Goal: Task Accomplishment & Management: Manage account settings

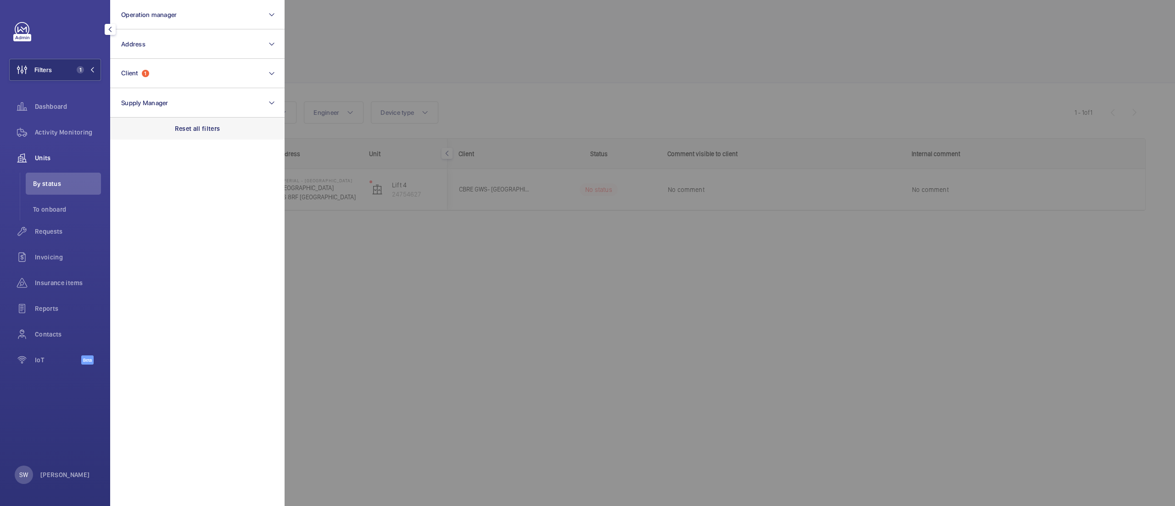
click at [195, 126] on p "Reset all filters" at bounding box center [197, 128] width 45 height 9
click at [166, 22] on button "Operation manager" at bounding box center [197, 14] width 174 height 29
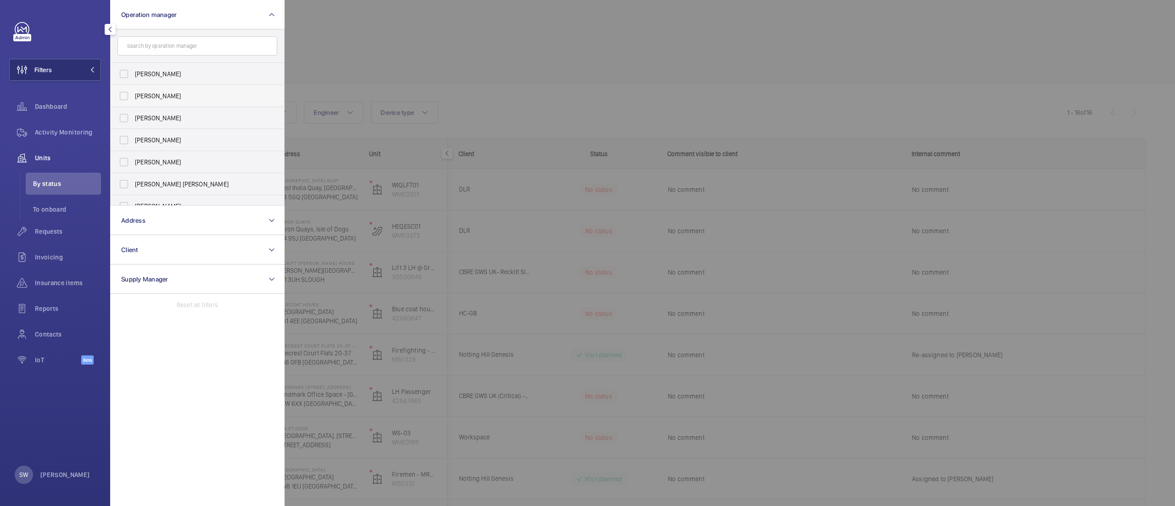
click at [156, 95] on span "[PERSON_NAME]" at bounding box center [198, 95] width 126 height 9
click at [133, 95] on input "[PERSON_NAME]" at bounding box center [124, 96] width 18 height 18
checkbox input "true"
click at [480, 53] on div at bounding box center [872, 253] width 1175 height 506
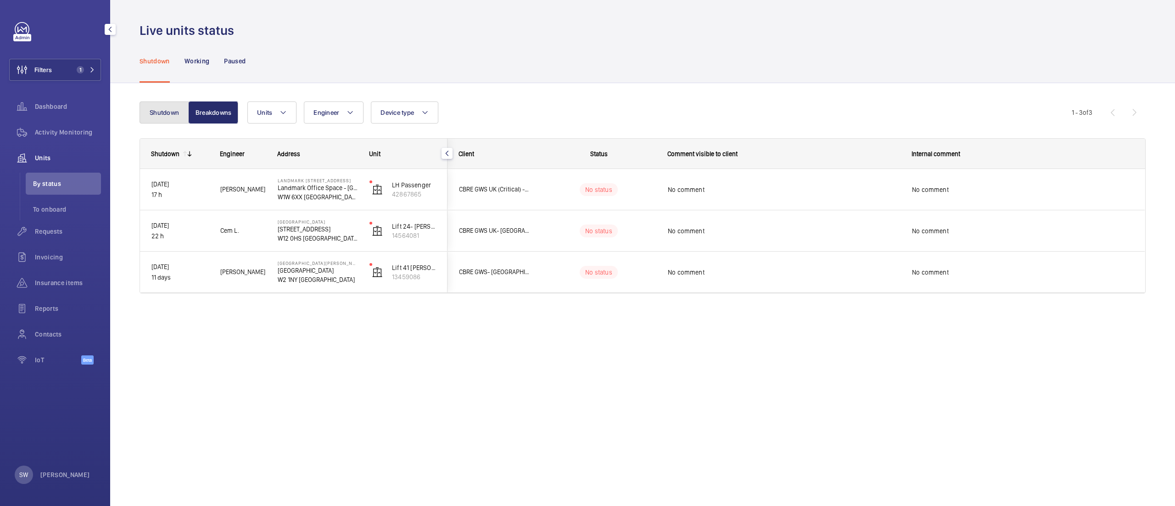
click at [159, 106] on button "Shutdown" at bounding box center [165, 112] width 50 height 22
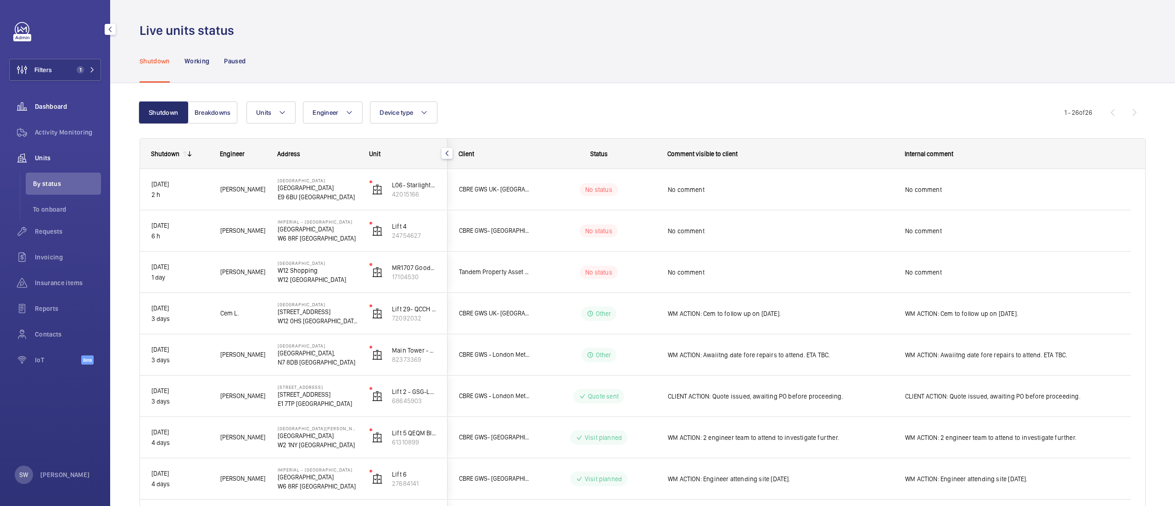
click at [70, 106] on span "Dashboard" at bounding box center [68, 106] width 66 height 9
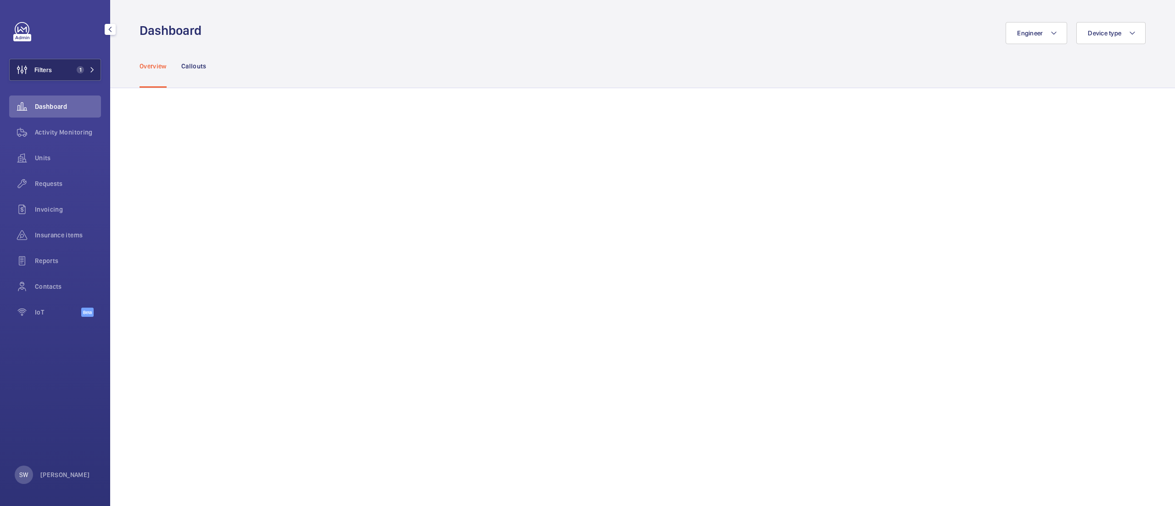
click at [92, 70] on mat-icon at bounding box center [93, 70] width 6 height 6
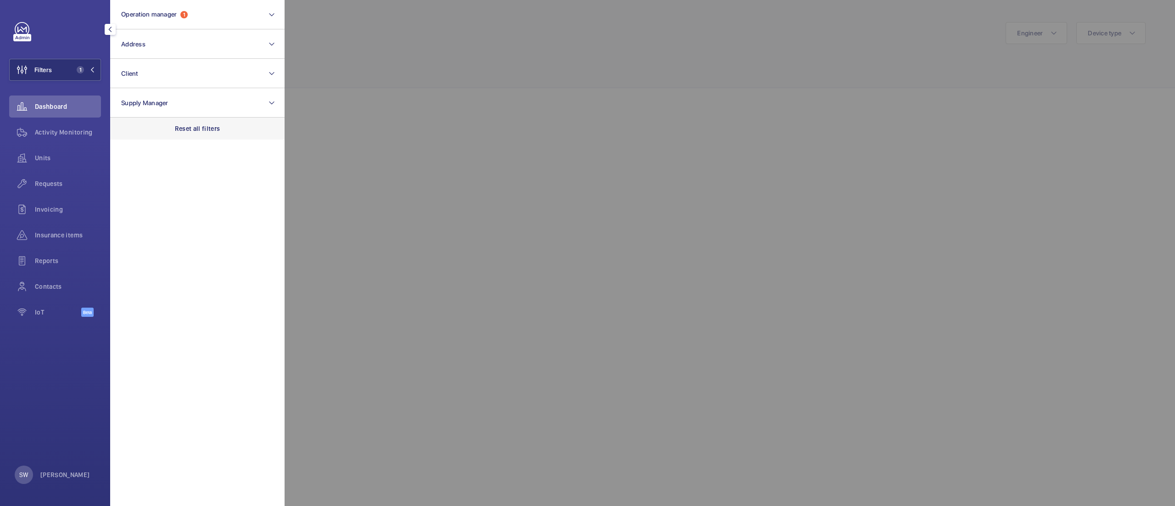
click at [223, 128] on div "Reset all filters" at bounding box center [197, 129] width 174 height 22
click at [194, 5] on button "Operation manager" at bounding box center [197, 14] width 174 height 29
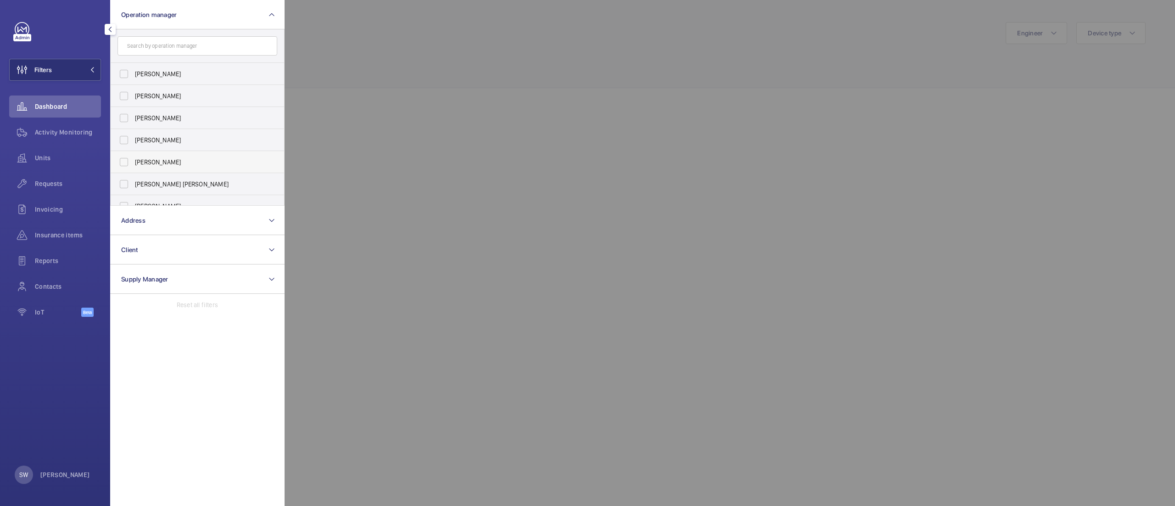
click at [169, 159] on span "[PERSON_NAME]" at bounding box center [198, 161] width 126 height 9
click at [133, 159] on input "[PERSON_NAME]" at bounding box center [124, 162] width 18 height 18
checkbox input "true"
click at [543, 117] on div at bounding box center [872, 253] width 1175 height 506
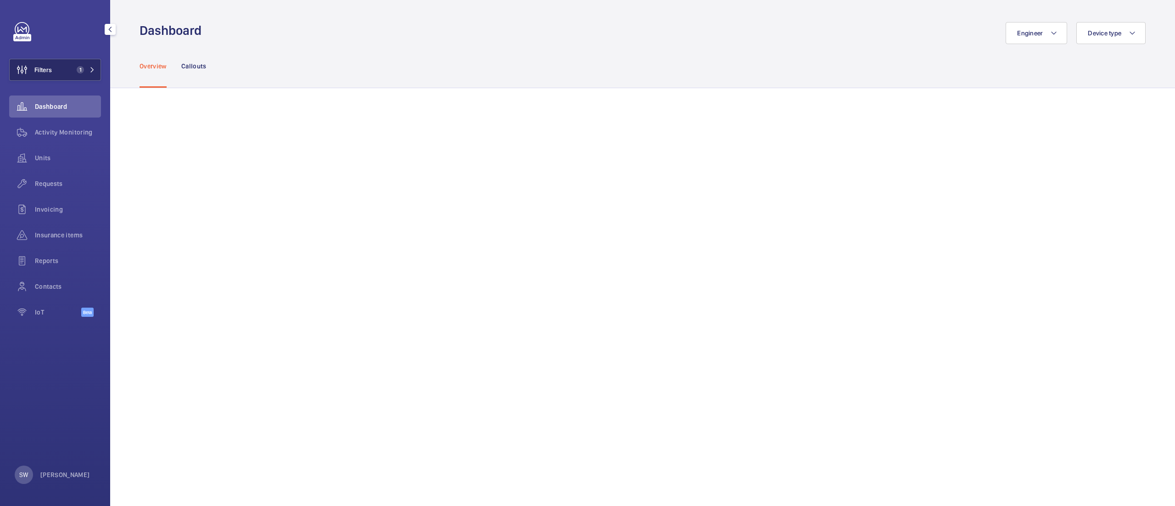
click at [73, 71] on span "1" at bounding box center [78, 69] width 11 height 7
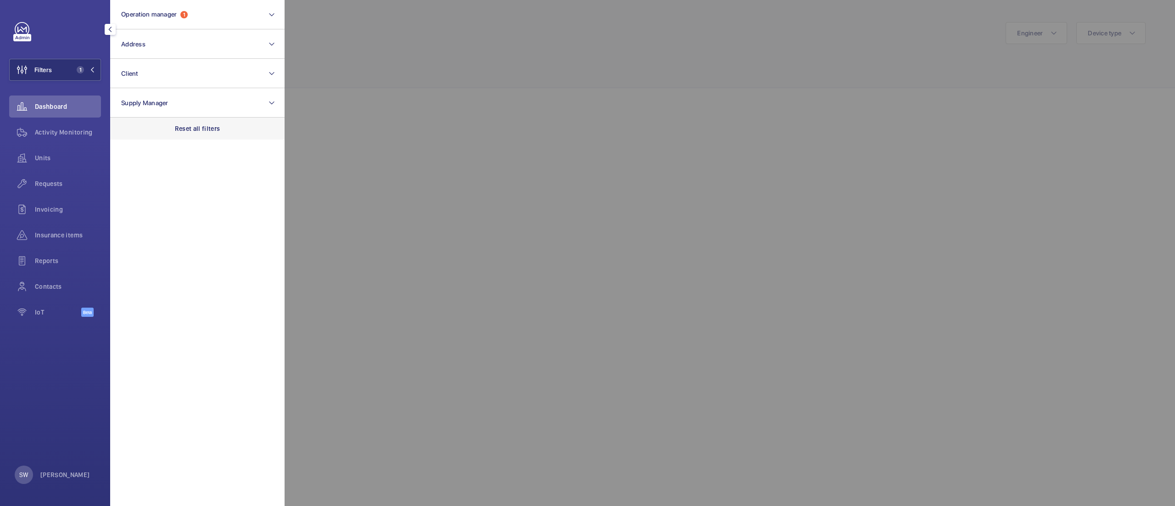
click at [221, 122] on div "Reset all filters" at bounding box center [197, 129] width 174 height 22
click at [196, 80] on button "Client" at bounding box center [197, 73] width 174 height 29
type input "imperpia"
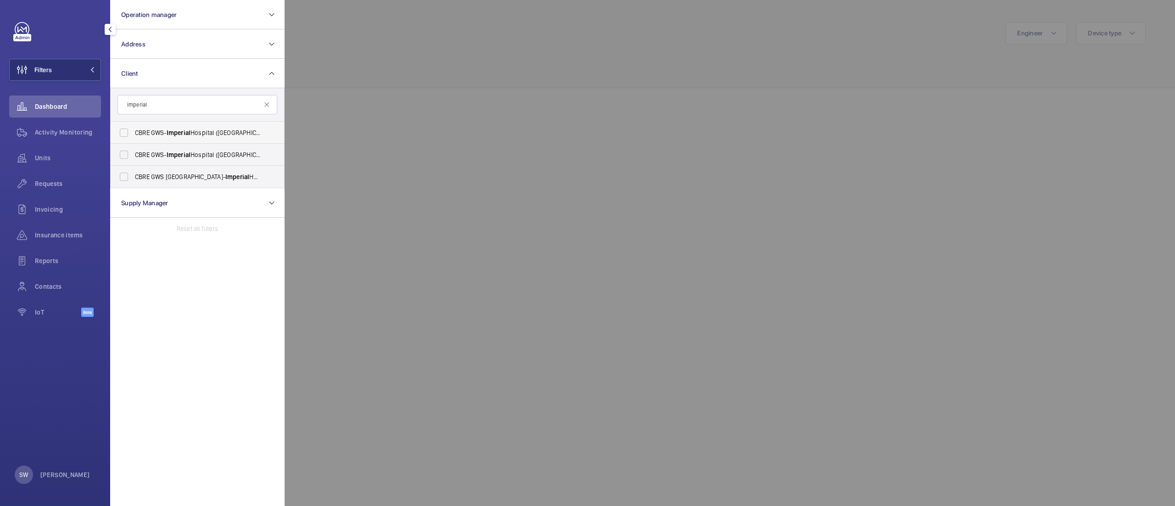
type input "imperial"
click at [193, 135] on span "CBRE GWS- [GEOGRAPHIC_DATA] ([GEOGRAPHIC_DATA])" at bounding box center [198, 132] width 126 height 9
click at [133, 135] on input "CBRE GWS- [GEOGRAPHIC_DATA] ([GEOGRAPHIC_DATA])" at bounding box center [124, 132] width 18 height 18
checkbox input "true"
click at [186, 155] on span "Imperial" at bounding box center [179, 154] width 24 height 7
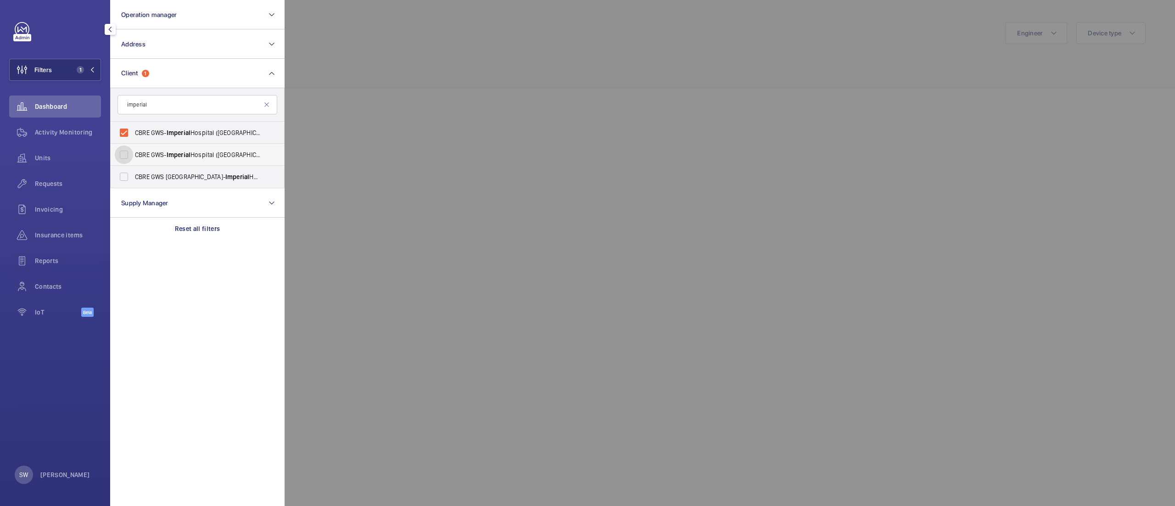
click at [133, 155] on input "CBRE GWS- [GEOGRAPHIC_DATA] ([GEOGRAPHIC_DATA][PERSON_NAME])" at bounding box center [124, 155] width 18 height 18
checkbox input "true"
click at [225, 174] on span "Imperial" at bounding box center [237, 176] width 24 height 7
click at [133, 174] on input "CBRE GWS UK- [GEOGRAPHIC_DATA] ([GEOGRAPHIC_DATA])" at bounding box center [124, 177] width 18 height 18
checkbox input "true"
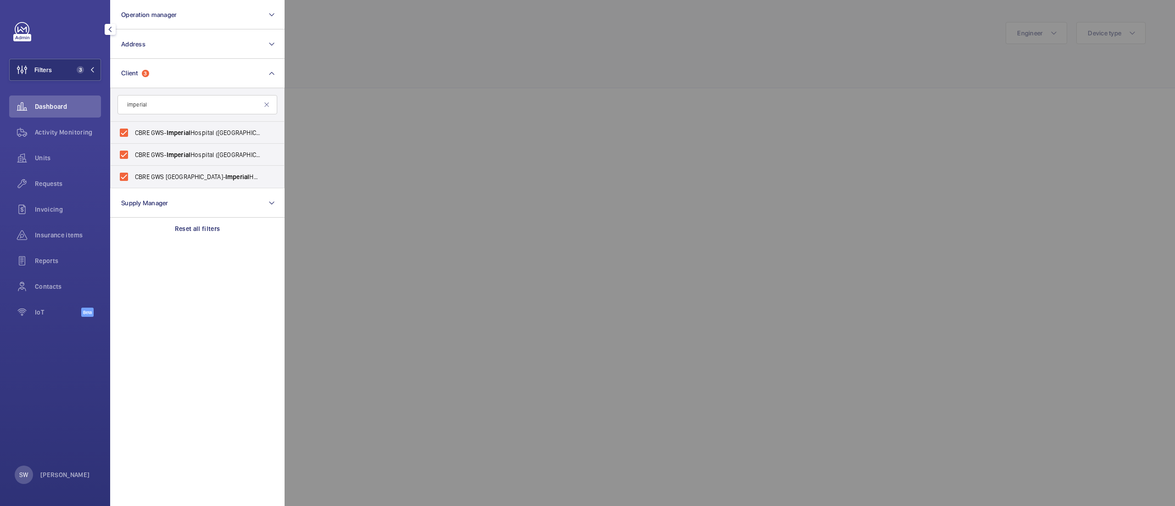
click at [466, 87] on div at bounding box center [872, 253] width 1175 height 506
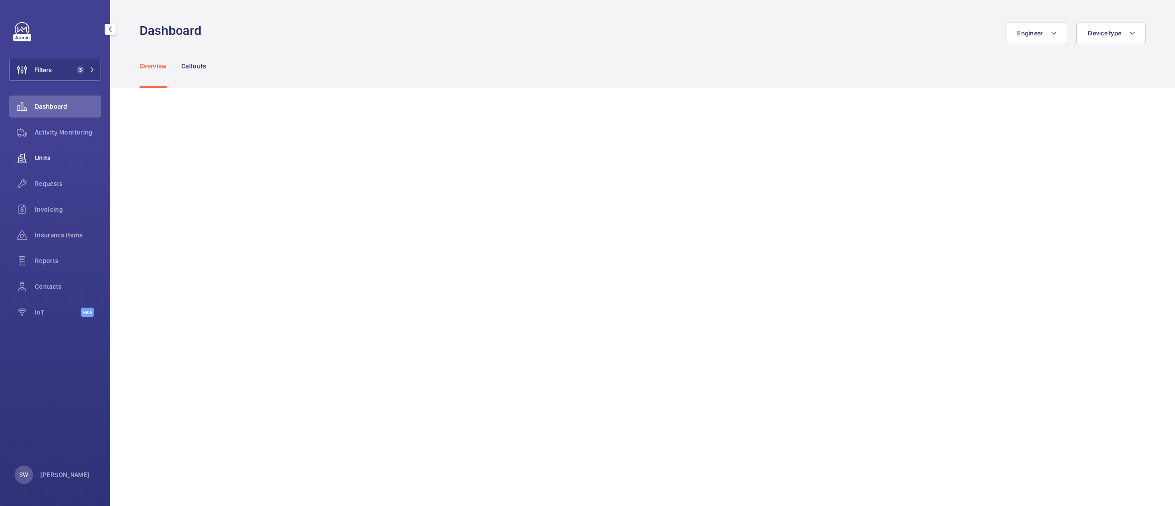
click at [57, 156] on span "Units" at bounding box center [68, 157] width 66 height 9
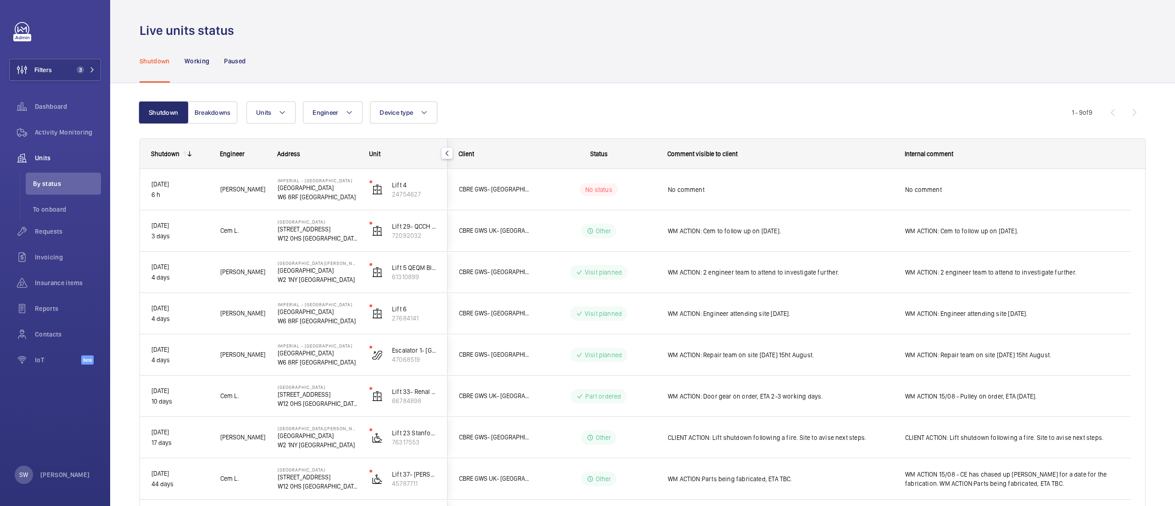
scroll to position [79, 0]
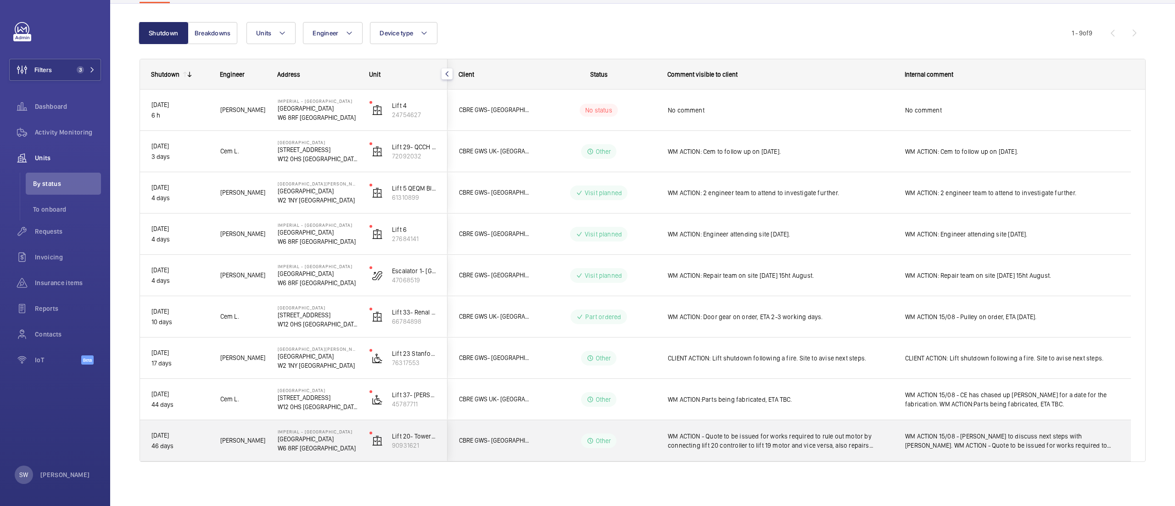
click at [710, 438] on span "WM ACTION - Quote to be issued for works required to rule out motor by connecti…" at bounding box center [780, 440] width 225 height 18
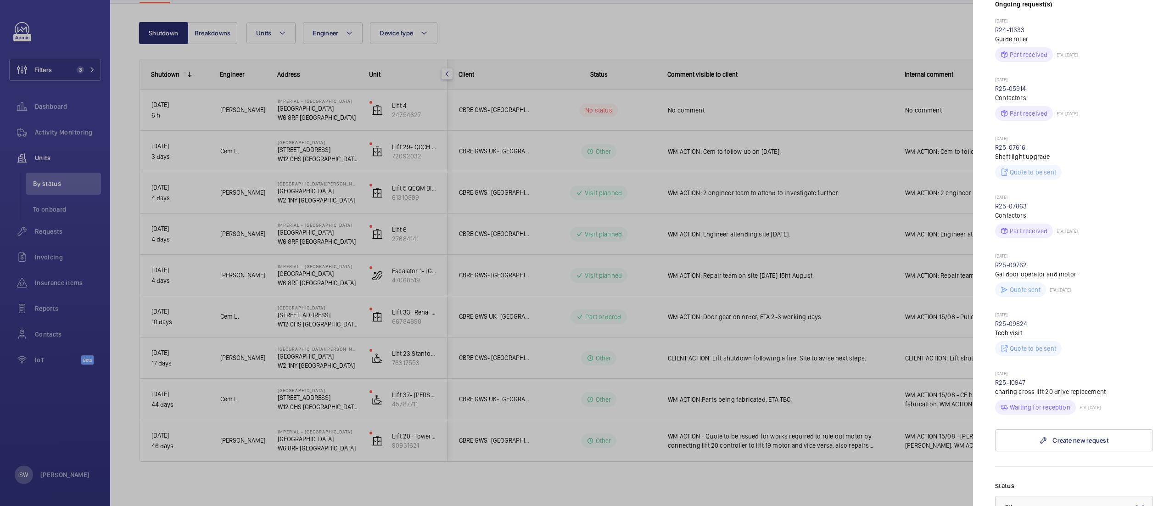
scroll to position [307, 0]
click at [747, 446] on div at bounding box center [587, 253] width 1175 height 506
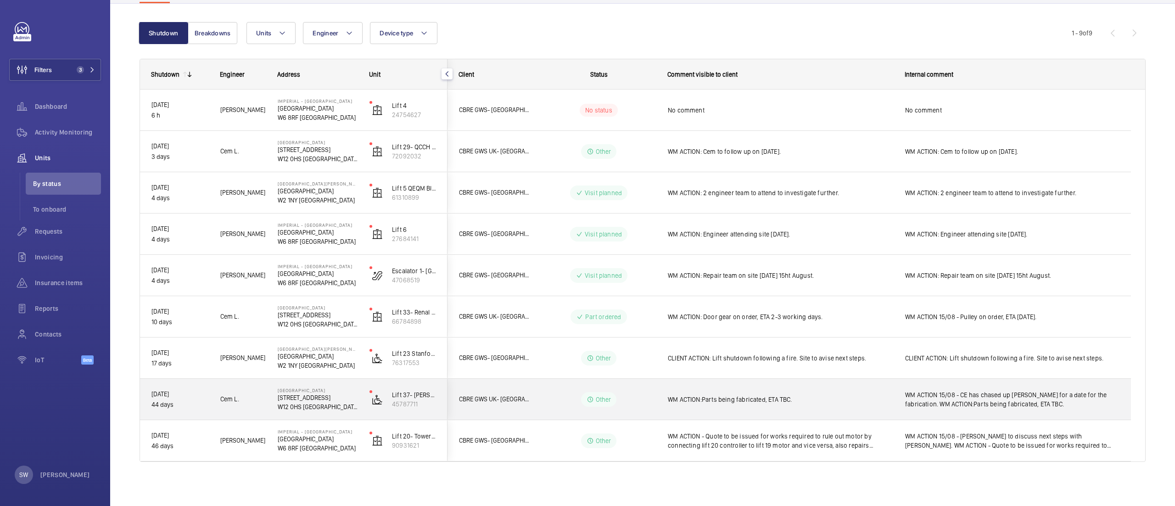
click at [752, 390] on div "WM ACTION:Parts being fabricated, ETA TBC." at bounding box center [780, 399] width 225 height 21
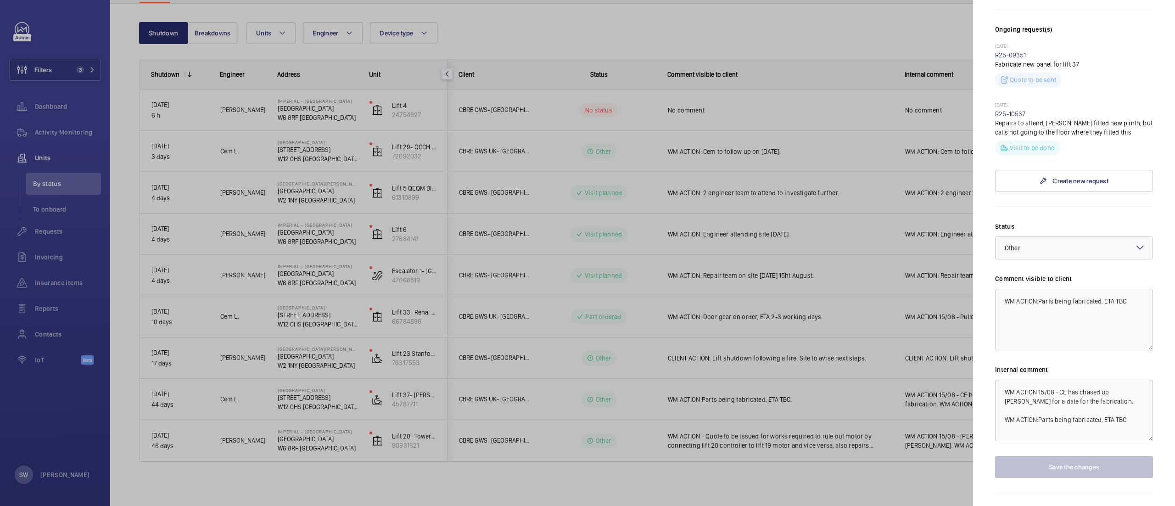
scroll to position [276, 0]
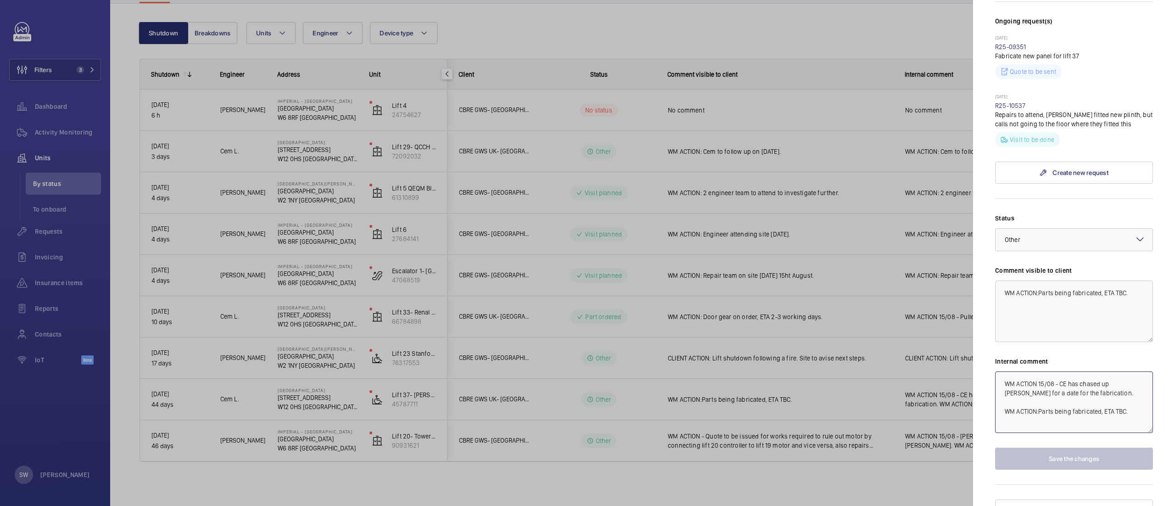
drag, startPoint x: 1039, startPoint y: 365, endPoint x: 1124, endPoint y: 415, distance: 97.9
click at [1124, 415] on textarea "WM ACTION 15/08 - CE has chased up [PERSON_NAME] for a date for the fabrication…" at bounding box center [1074, 402] width 158 height 62
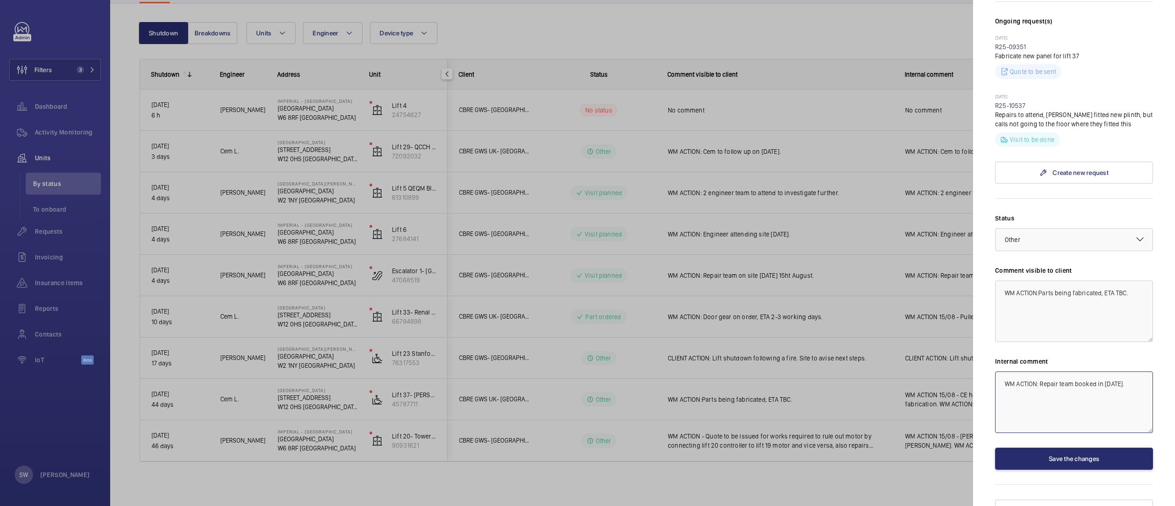
drag, startPoint x: 1099, startPoint y: 387, endPoint x: 863, endPoint y: 319, distance: 245.5
click at [862, 319] on mat-sidenav-container "Filters 3 Dashboard Activity Monitoring Units By status To onboard Requests Inv…" at bounding box center [587, 253] width 1175 height 506
type textarea "WM ACTION: Repair team booked in [DATE]."
click at [1082, 280] on textarea "WM ACTION:Parts being fabricated, ETA TBC." at bounding box center [1074, 311] width 158 height 62
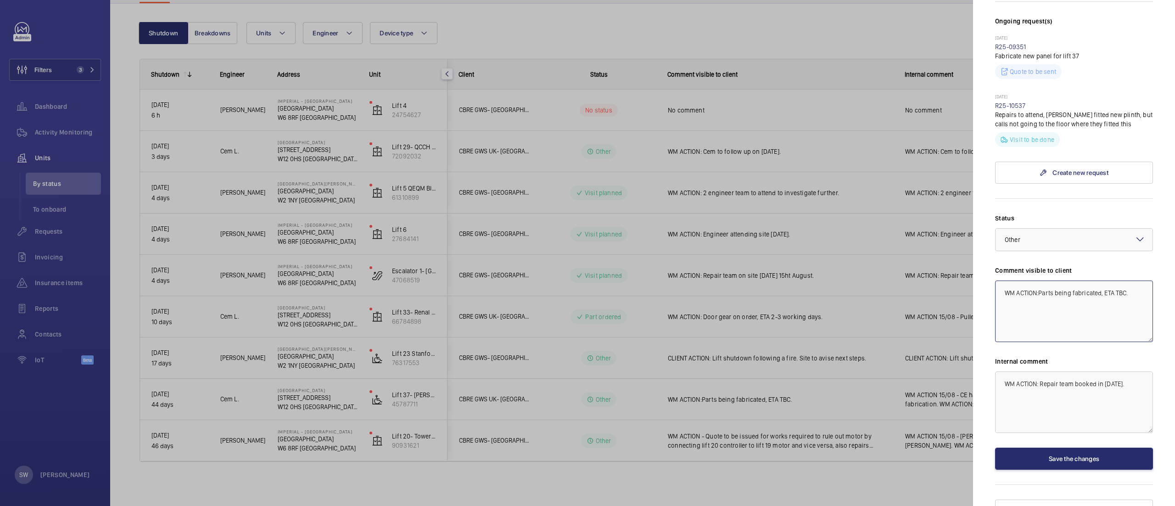
click at [1082, 280] on textarea "WM ACTION:Parts being fabricated, ETA TBC." at bounding box center [1074, 311] width 158 height 62
paste textarea "Repair team booked in [DATE]"
click at [1071, 229] on div at bounding box center [1074, 240] width 157 height 22
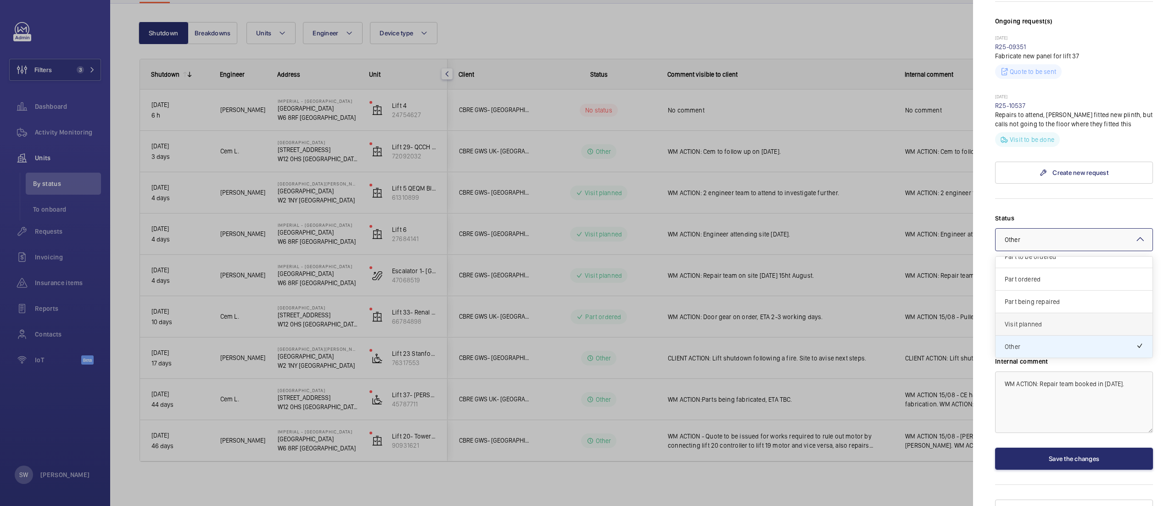
click at [1057, 313] on div "Visit planned" at bounding box center [1074, 324] width 157 height 22
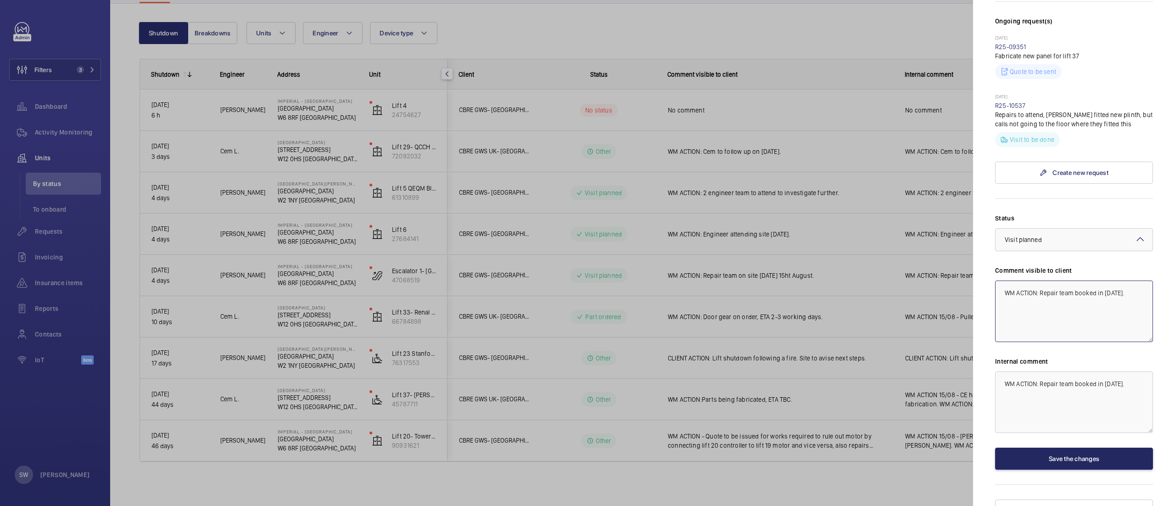
type textarea "WM ACTION: Repair team booked in [DATE]."
click at [1062, 448] on button "Save the changes" at bounding box center [1074, 459] width 158 height 22
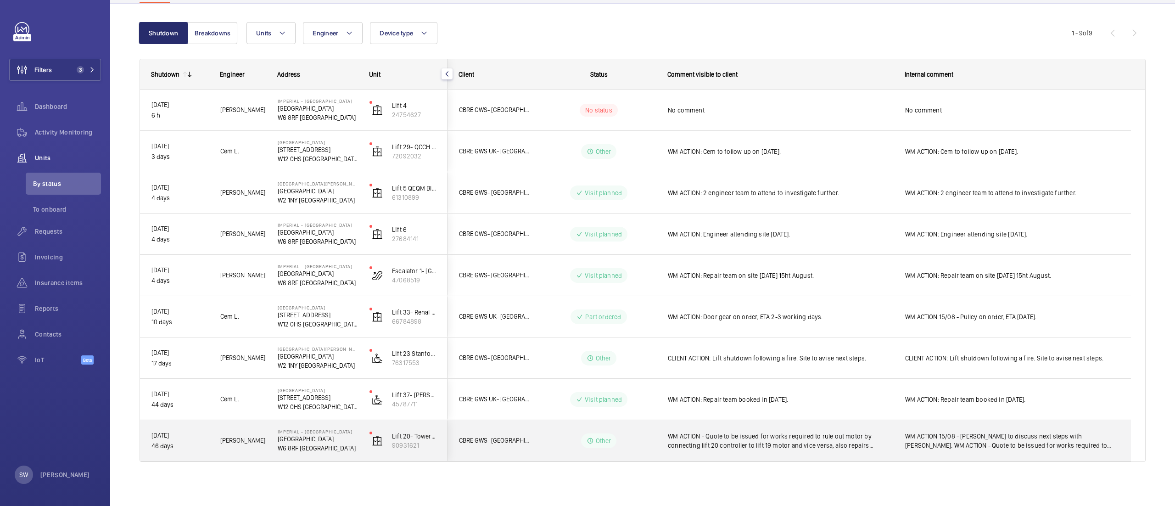
click at [762, 433] on span "WM ACTION - Quote to be issued for works required to rule out motor by connecti…" at bounding box center [780, 440] width 225 height 18
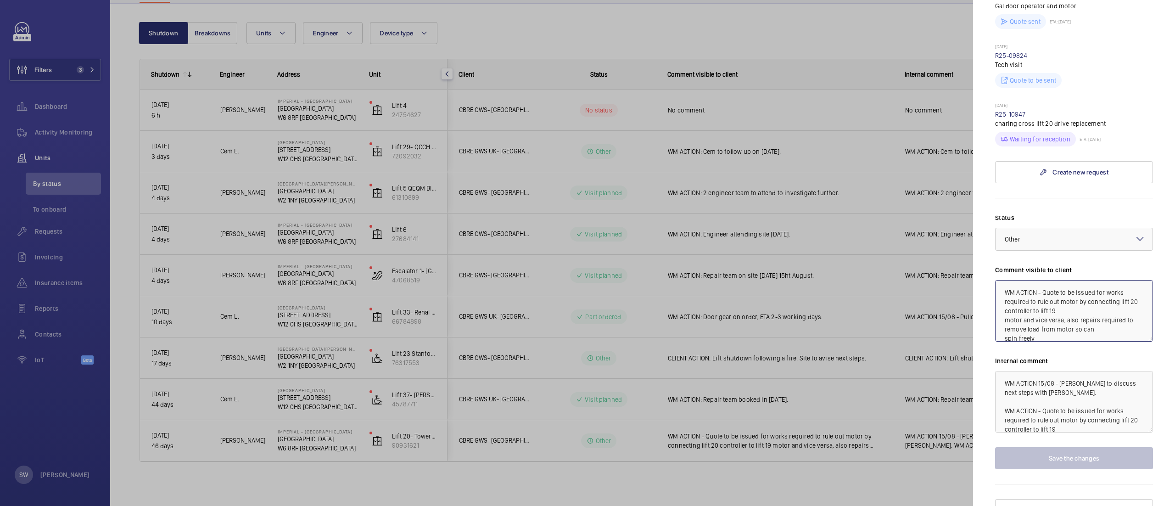
scroll to position [18, 0]
drag, startPoint x: 1037, startPoint y: 278, endPoint x: 1102, endPoint y: 339, distance: 88.7
click at [1102, 339] on div "Status Select a status × Other × Comment visible to client WM ACTION - Quote to…" at bounding box center [1074, 341] width 158 height 256
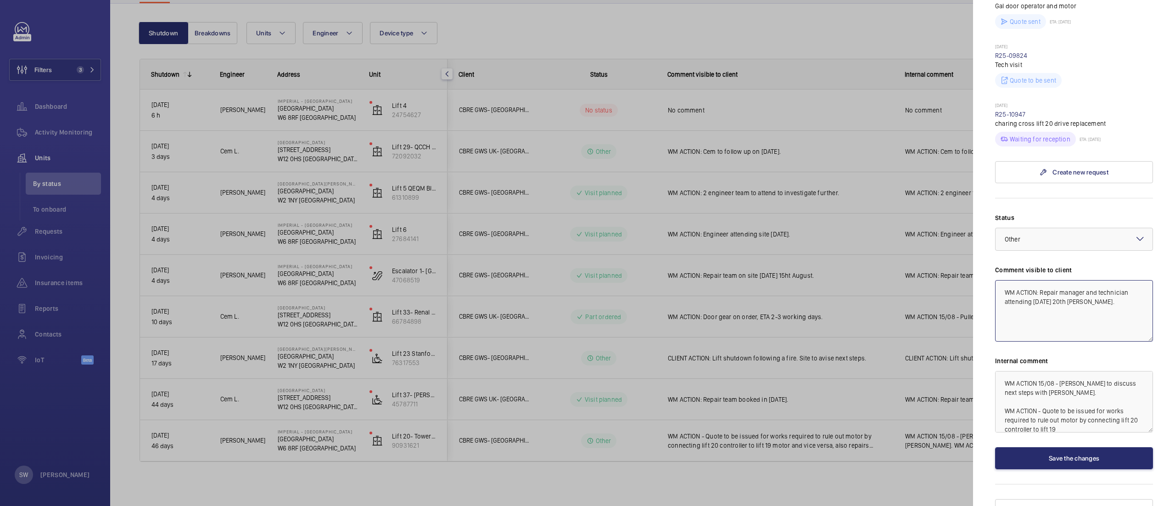
drag, startPoint x: 1128, startPoint y: 290, endPoint x: 909, endPoint y: 241, distance: 224.2
click at [909, 241] on mat-sidenav-container "Filters 3 Dashboard Activity Monitoring Units By status To onboard Requests Inv…" at bounding box center [587, 253] width 1175 height 506
type textarea "WM ACTION: Repair manager and technician attending [DATE] 20th [PERSON_NAME]."
drag, startPoint x: 1040, startPoint y: 368, endPoint x: 1141, endPoint y: 442, distance: 124.9
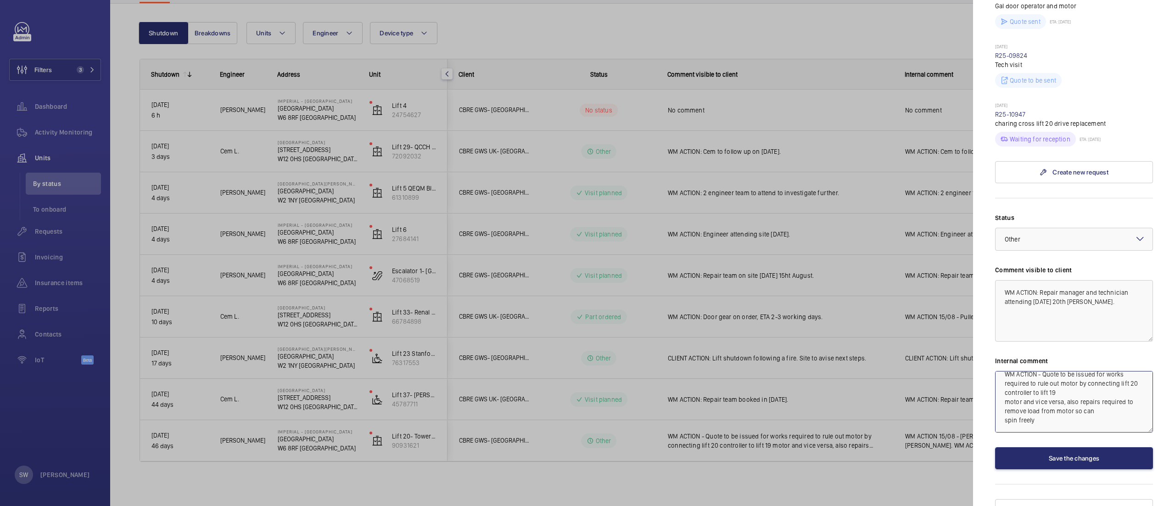
click at [1141, 442] on mat-sidenav "Stopped unit Imperial - [GEOGRAPHIC_DATA] [GEOGRAPHIC_DATA] [GEOGRAPHIC_DATA] (…" at bounding box center [1074, 253] width 202 height 506
paste textarea "WM ACTION: Repair manager and technician attending [DATE] 20th [PERSON_NAME]."
click at [1060, 228] on div at bounding box center [1074, 239] width 157 height 22
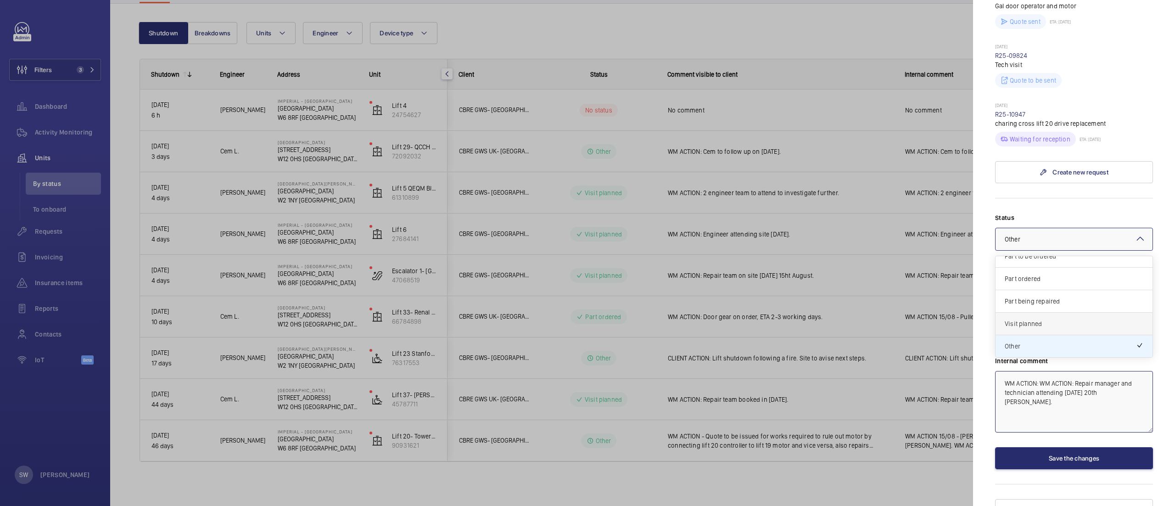
click at [1049, 313] on div "Visit planned" at bounding box center [1074, 324] width 157 height 22
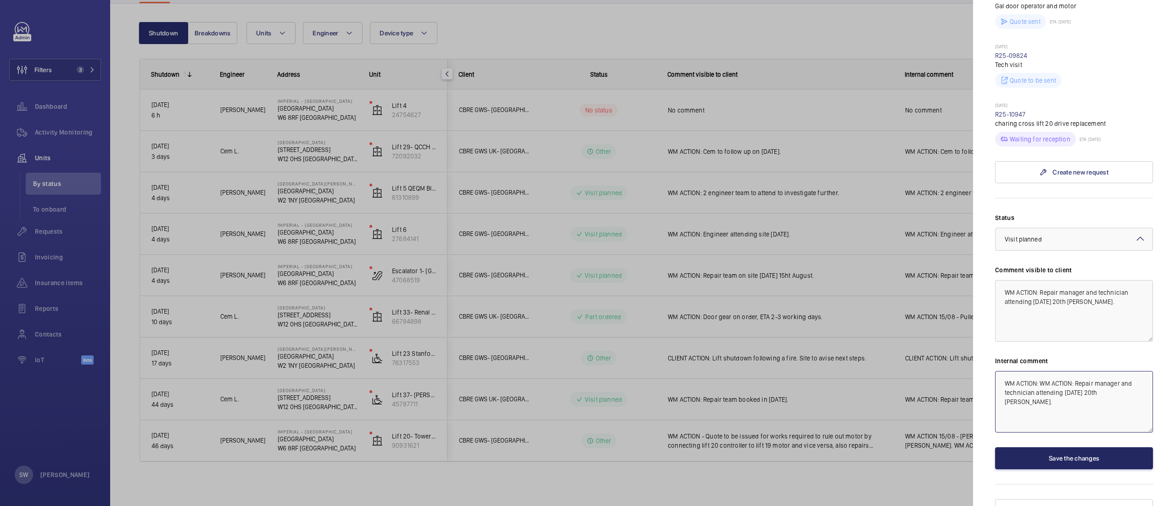
type textarea "WM ACTION: WM ACTION: Repair manager and technician attending [DATE] 20th [PERS…"
click at [1095, 447] on button "Save the changes" at bounding box center [1074, 458] width 158 height 22
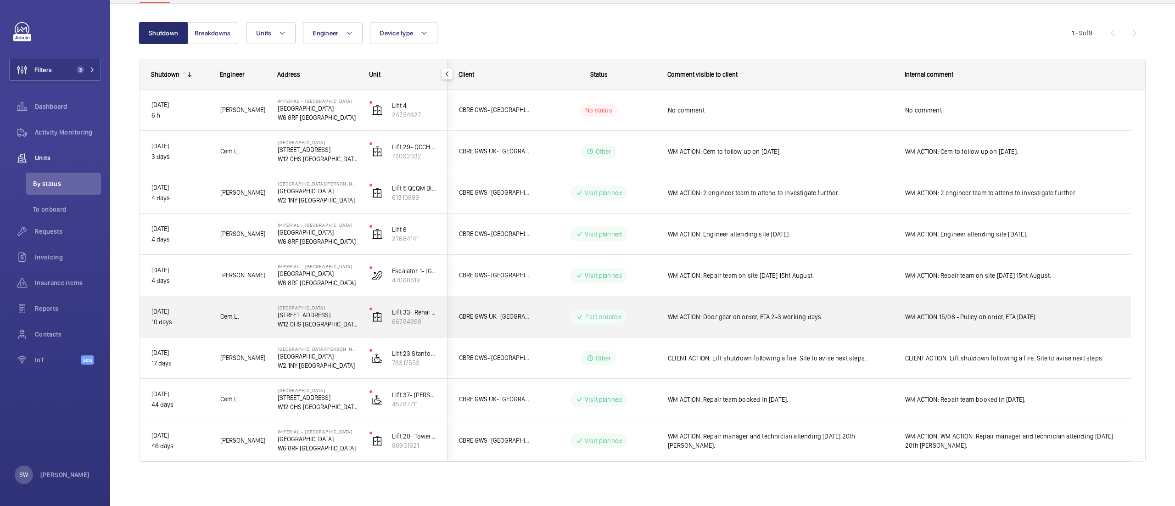
click at [732, 318] on span "WM ACTION: Door gear on order, ETA 2-3 working days." at bounding box center [780, 316] width 225 height 9
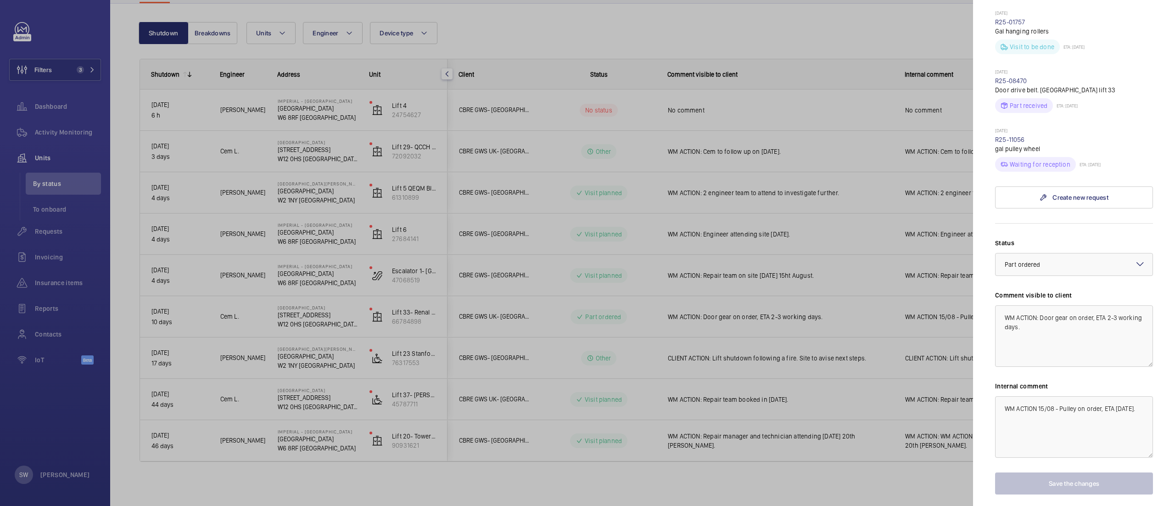
scroll to position [548, 0]
drag, startPoint x: 1040, startPoint y: 312, endPoint x: 1093, endPoint y: 379, distance: 85.7
click at [1093, 379] on div "Status Select a status × Part ordered × Comment visible to client WM ACTION: Do…" at bounding box center [1074, 364] width 158 height 256
drag, startPoint x: 1045, startPoint y: 333, endPoint x: 944, endPoint y: 288, distance: 111.0
click at [944, 288] on mat-sidenav-container "Filters 3 Dashboard Activity Monitoring Units By status To onboard Requests Inv…" at bounding box center [587, 253] width 1175 height 506
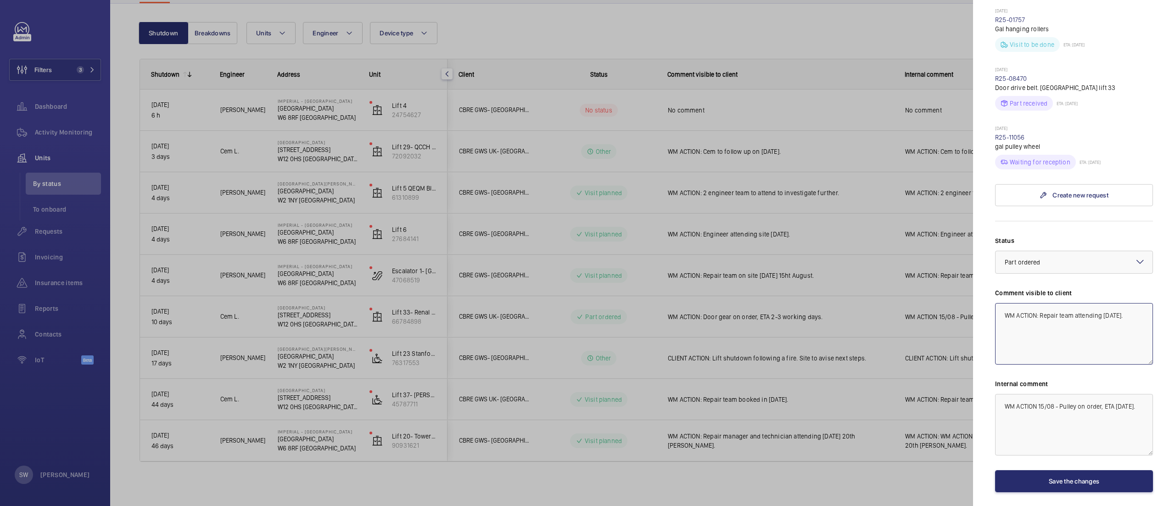
type textarea "WM ACTION: Repair team attending [DATE]."
drag, startPoint x: 1055, startPoint y: 408, endPoint x: 939, endPoint y: 353, distance: 127.7
click at [940, 353] on mat-sidenav-container "Filters 3 Dashboard Activity Monitoring Units By status To onboard Requests Inv…" at bounding box center [587, 253] width 1175 height 506
paste textarea ": Repair team attending [DATE]"
click at [1041, 251] on div at bounding box center [1074, 262] width 157 height 22
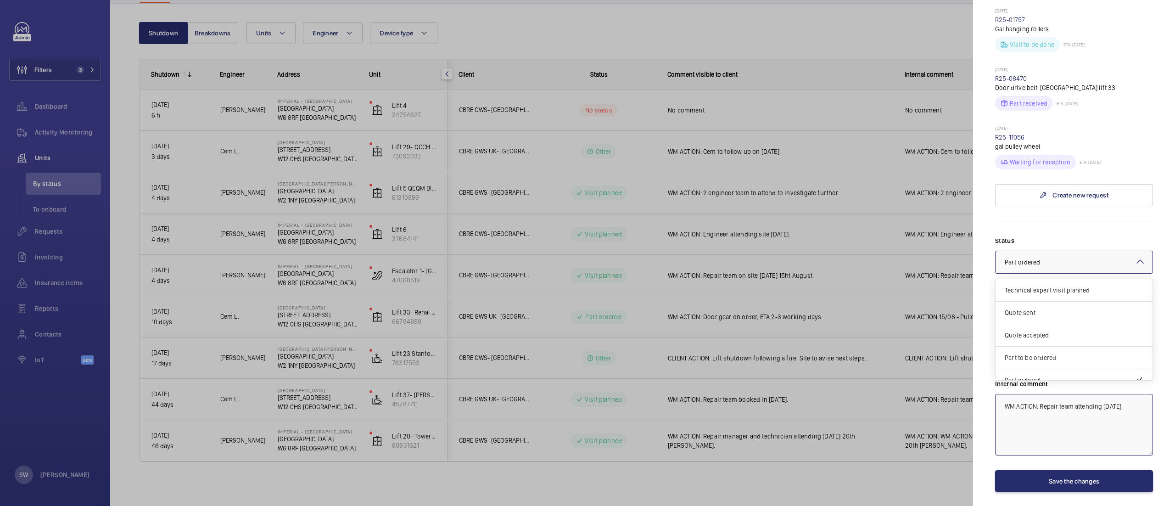
scroll to position [79, 0]
click at [1049, 344] on div "Visit planned" at bounding box center [1074, 347] width 157 height 22
type textarea "WM ACTION: Repair team attending [DATE]."
click at [1058, 476] on button "Save the changes" at bounding box center [1074, 481] width 158 height 22
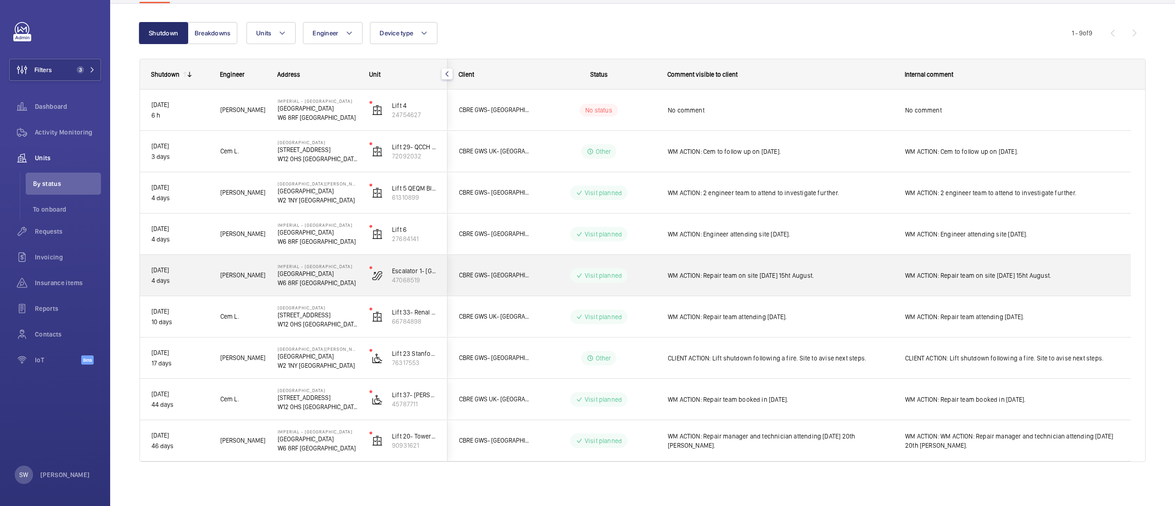
click at [721, 276] on span "WM ACTION: Repair team on site [DATE] 15ht August." at bounding box center [780, 275] width 225 height 9
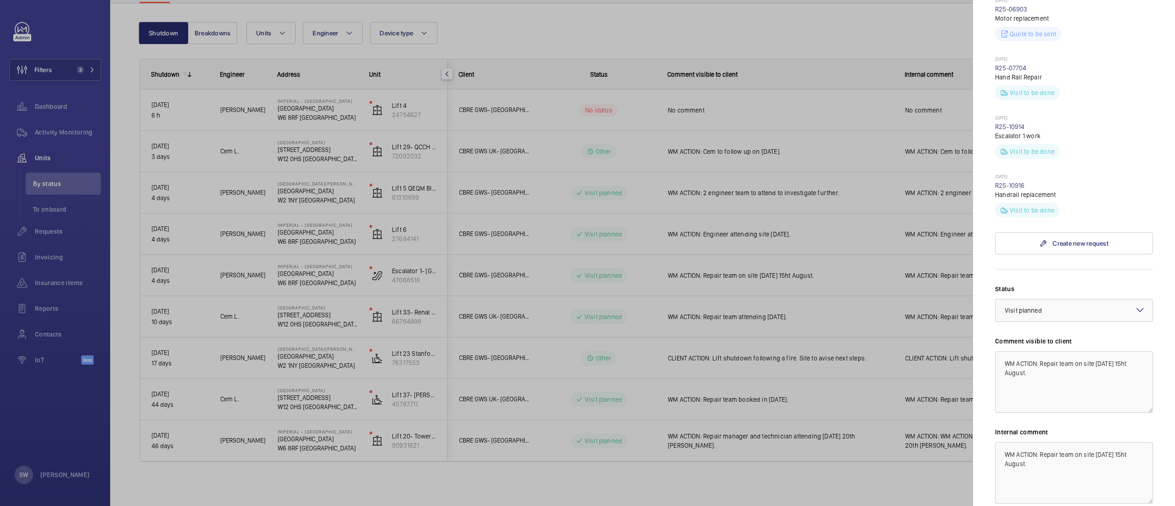
scroll to position [431, 0]
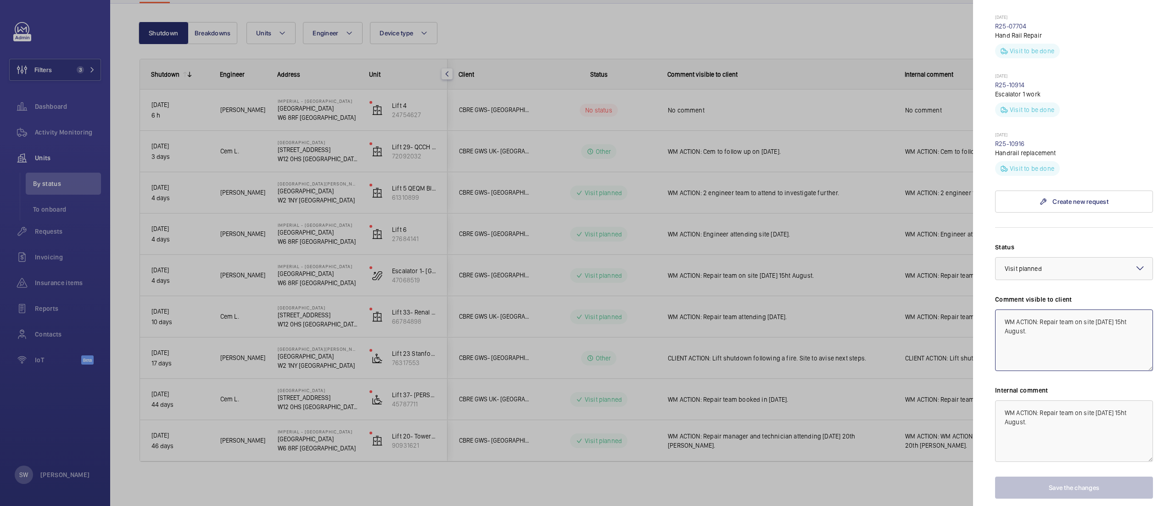
drag, startPoint x: 1040, startPoint y: 306, endPoint x: 1069, endPoint y: 331, distance: 39.0
click at [1069, 331] on textarea "WM ACTION: Repair team on site [DATE] 15ht August." at bounding box center [1074, 340] width 158 height 62
click at [1087, 317] on textarea "WM ACTION: Repair team on site [DATE] 15ht August." at bounding box center [1074, 340] width 158 height 62
drag, startPoint x: 1084, startPoint y: 307, endPoint x: 1101, endPoint y: 324, distance: 24.0
click at [1100, 324] on textarea "WM ACTION: Repair team on site [DATE] 15ht August." at bounding box center [1074, 340] width 158 height 62
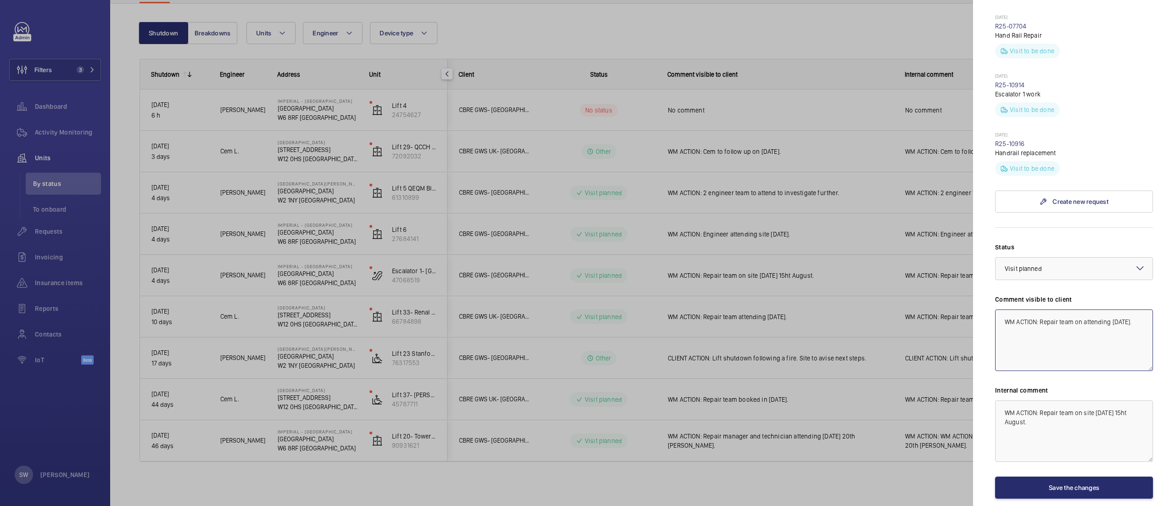
drag, startPoint x: 1031, startPoint y: 323, endPoint x: 969, endPoint y: 305, distance: 64.2
click at [970, 305] on mat-sidenav-container "Filters 3 Dashboard Activity Monitoring Units By status To onboard Requests Inv…" at bounding box center [587, 253] width 1175 height 506
type textarea "WM ACTION: Repair team on attending [DATE]."
drag, startPoint x: 1040, startPoint y: 405, endPoint x: 963, endPoint y: 375, distance: 82.9
click at [962, 375] on mat-sidenav-container "Filters 3 Dashboard Activity Monitoring Units By status To onboard Requests Inv…" at bounding box center [587, 253] width 1175 height 506
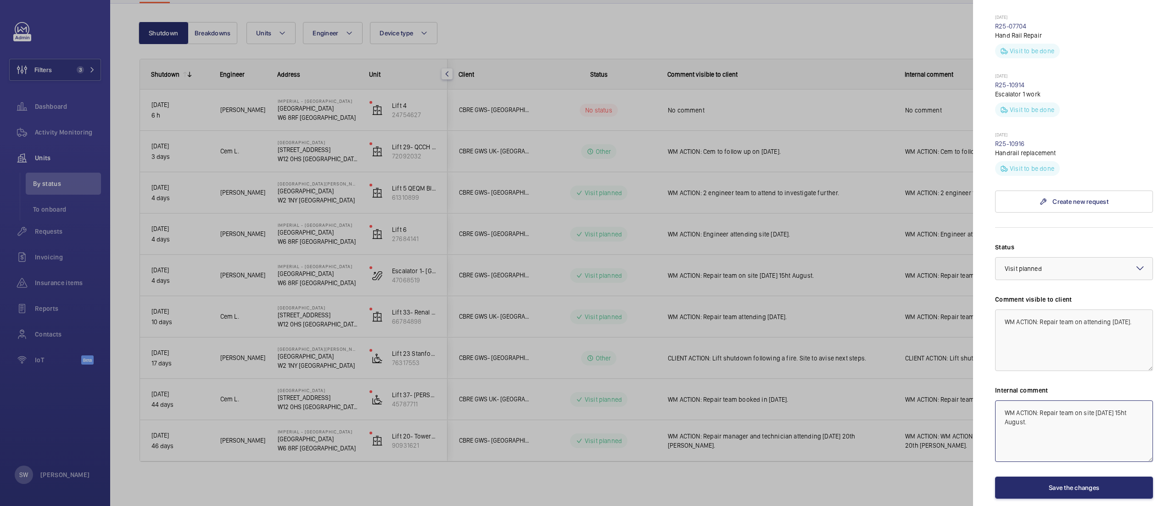
paste textarea "attending 19th"
type textarea "WM ACTION: Repair team on attending [DATE]."
click at [1066, 476] on button "Save the changes" at bounding box center [1074, 487] width 158 height 22
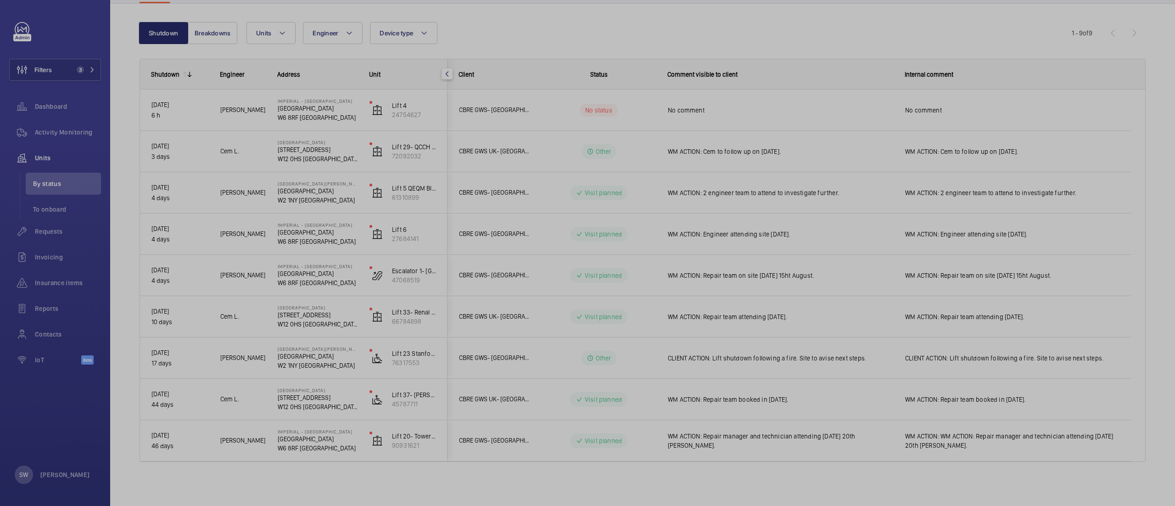
scroll to position [0, 0]
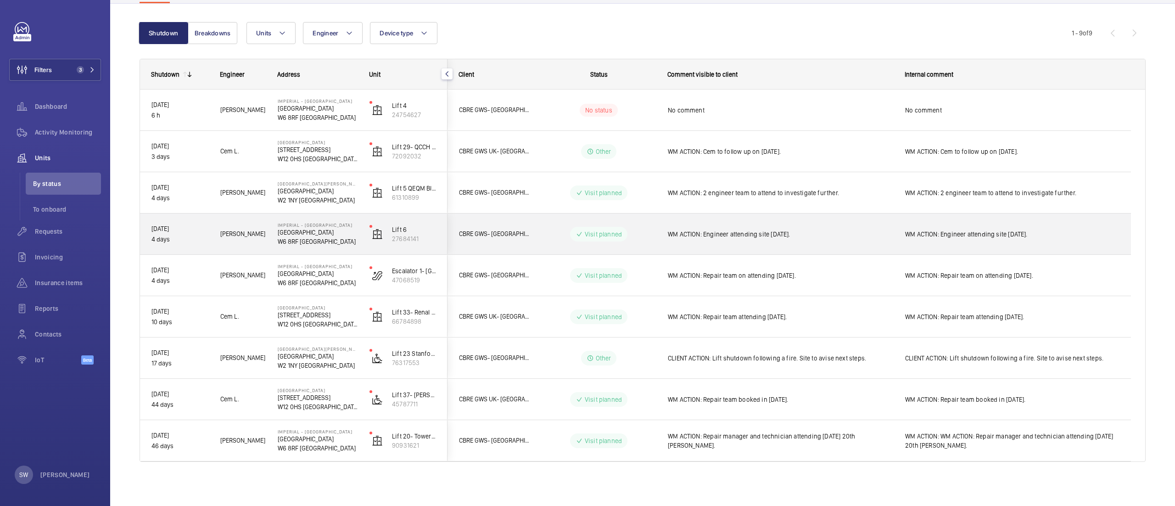
click at [792, 242] on div "WM ACTION: Engineer attending site [DATE]." at bounding box center [780, 234] width 225 height 21
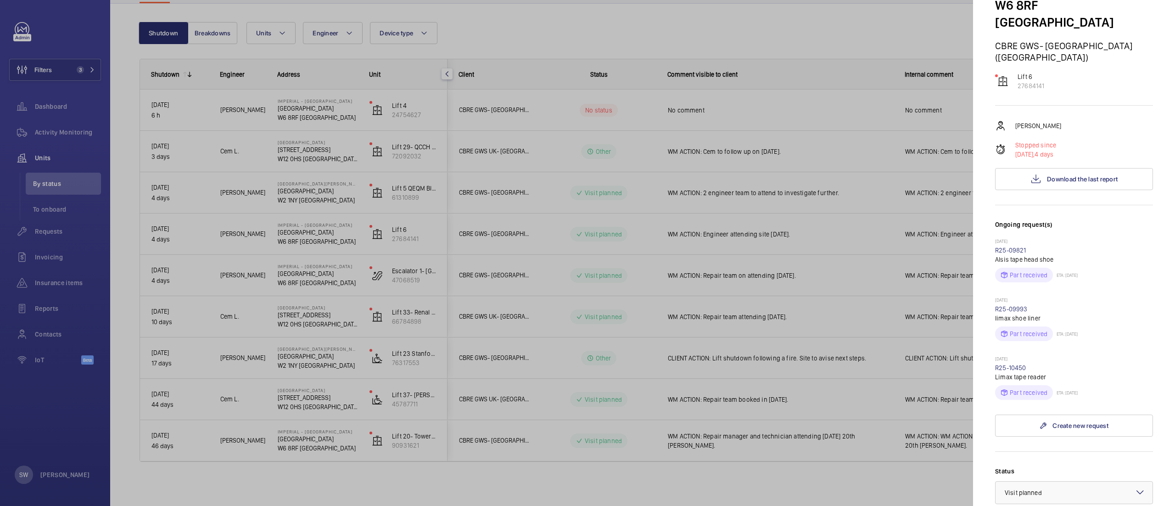
scroll to position [87, 0]
click at [1080, 178] on span "Download the last report" at bounding box center [1082, 181] width 71 height 7
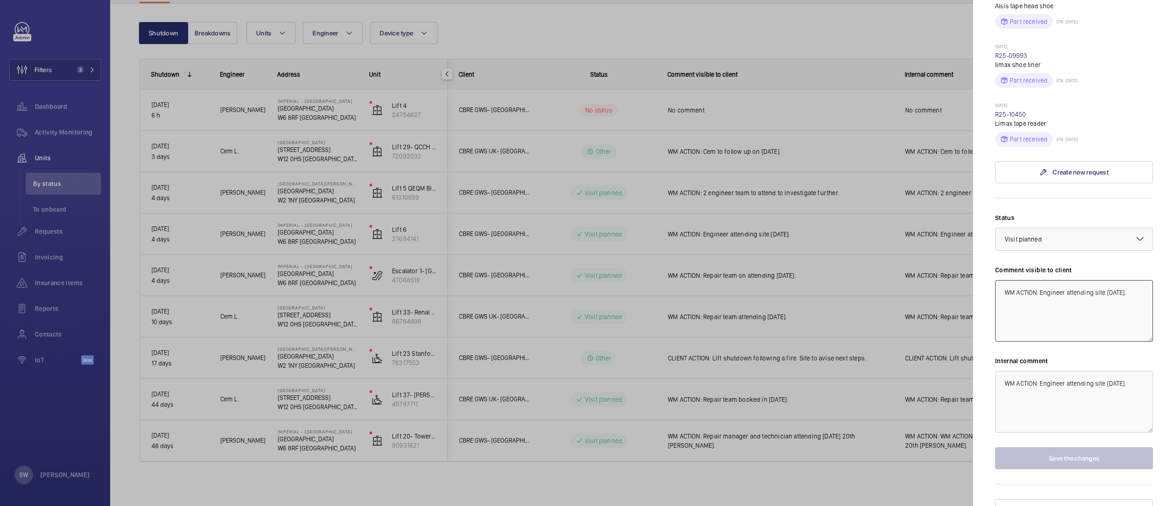
drag, startPoint x: 1041, startPoint y: 277, endPoint x: 1051, endPoint y: 297, distance: 22.2
click at [1051, 297] on textarea "WM ACTION: Engineer attending site [DATE]." at bounding box center [1074, 311] width 158 height 62
drag, startPoint x: 1124, startPoint y: 288, endPoint x: 913, endPoint y: 243, distance: 214.9
click at [913, 243] on mat-sidenav-container "Filters 3 Dashboard Activity Monitoring Units By status To onboard Requests Inv…" at bounding box center [587, 253] width 1175 height 506
type textarea "WM ACTION: Limax reader cable due to arrive [DATE]. Service engineer to fit."
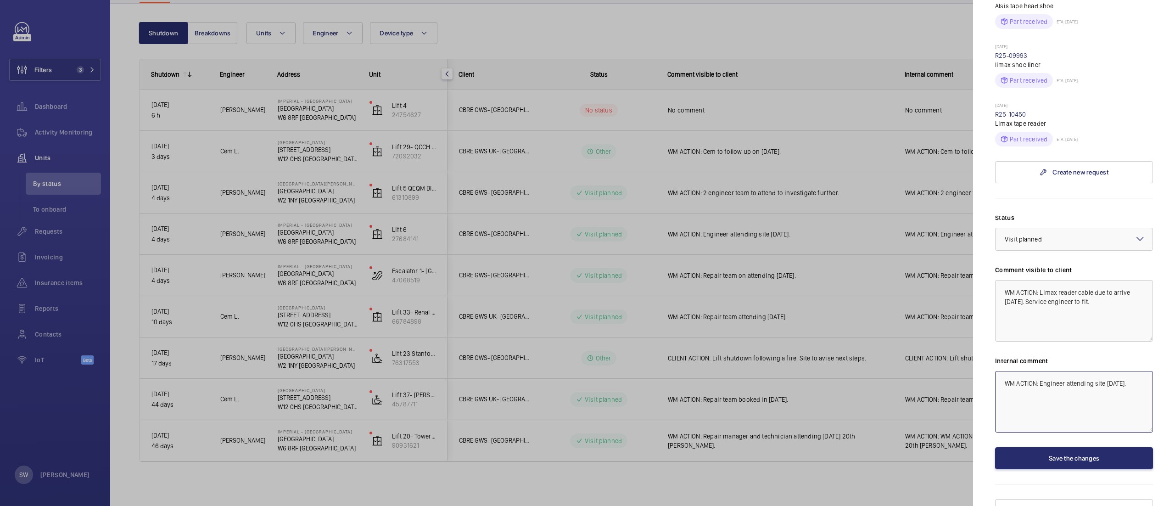
drag, startPoint x: 1033, startPoint y: 376, endPoint x: 942, endPoint y: 327, distance: 103.3
click at [942, 326] on mat-sidenav-container "Filters 3 Dashboard Activity Monitoring Units By status To onboard Requests Inv…" at bounding box center [587, 253] width 1175 height 506
paste textarea "Limax reader cable due to arrive [DATE]. Service engineer to fi"
type textarea "WM ACTION: Limax reader cable due to arrive [DATE]. Service engineer to fit."
click at [1040, 447] on button "Save the changes" at bounding box center [1074, 458] width 158 height 22
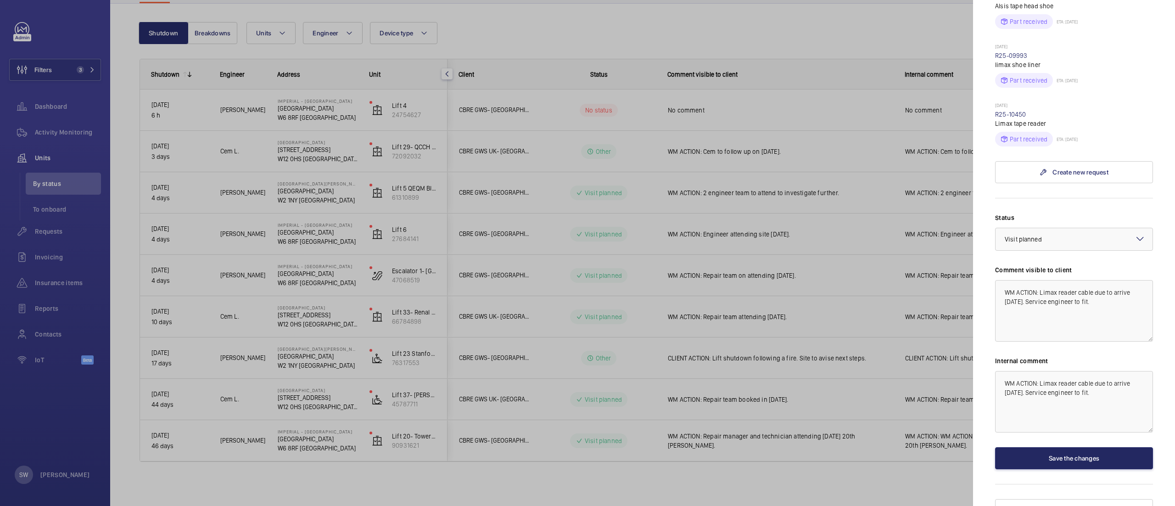
scroll to position [0, 0]
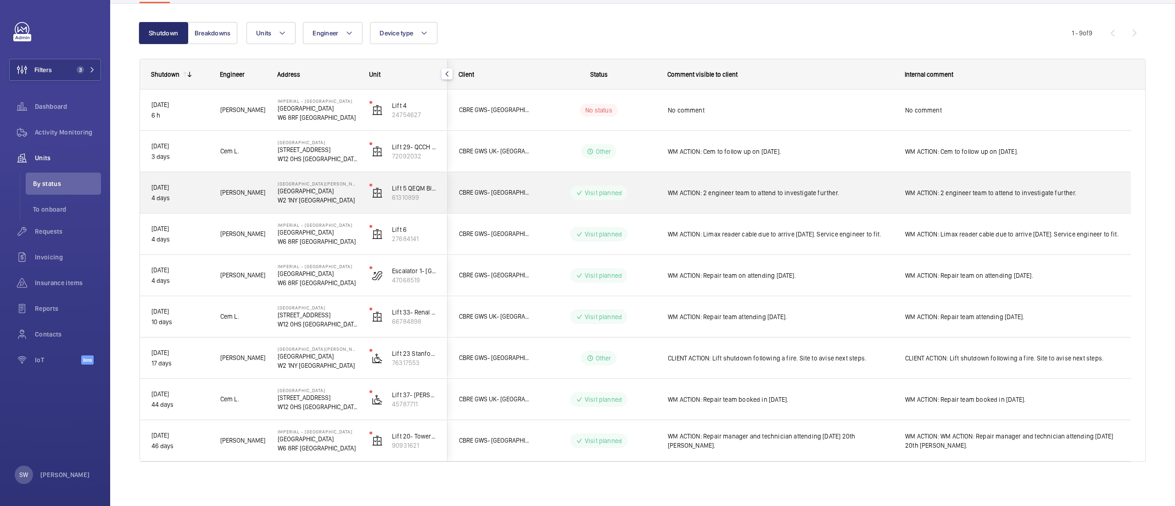
click at [768, 189] on span "WM ACTION: 2 engineer team to attend to investigate further." at bounding box center [780, 192] width 225 height 9
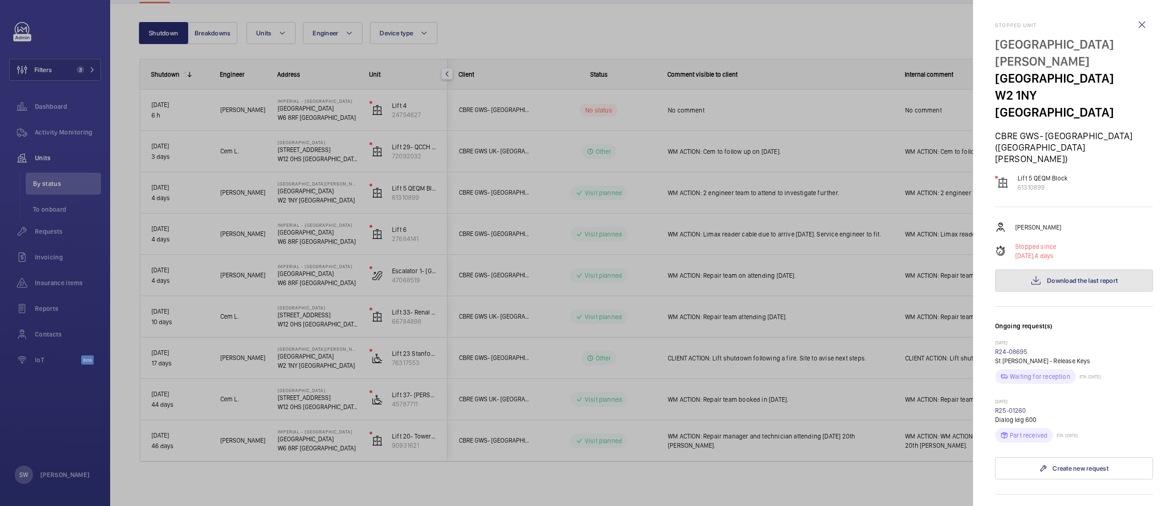
click at [1116, 269] on button "Download the last report" at bounding box center [1074, 280] width 158 height 22
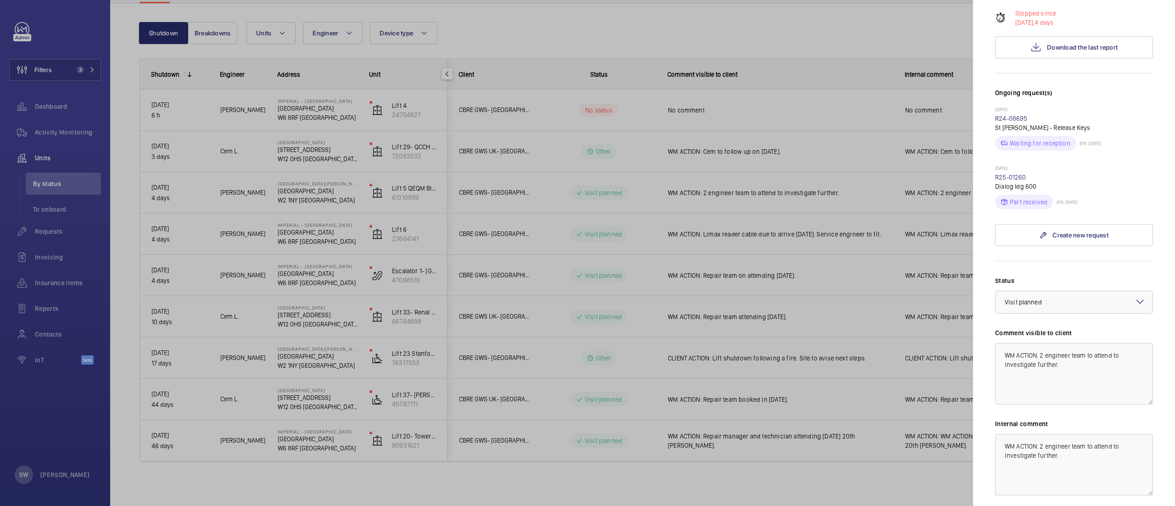
scroll to position [246, 0]
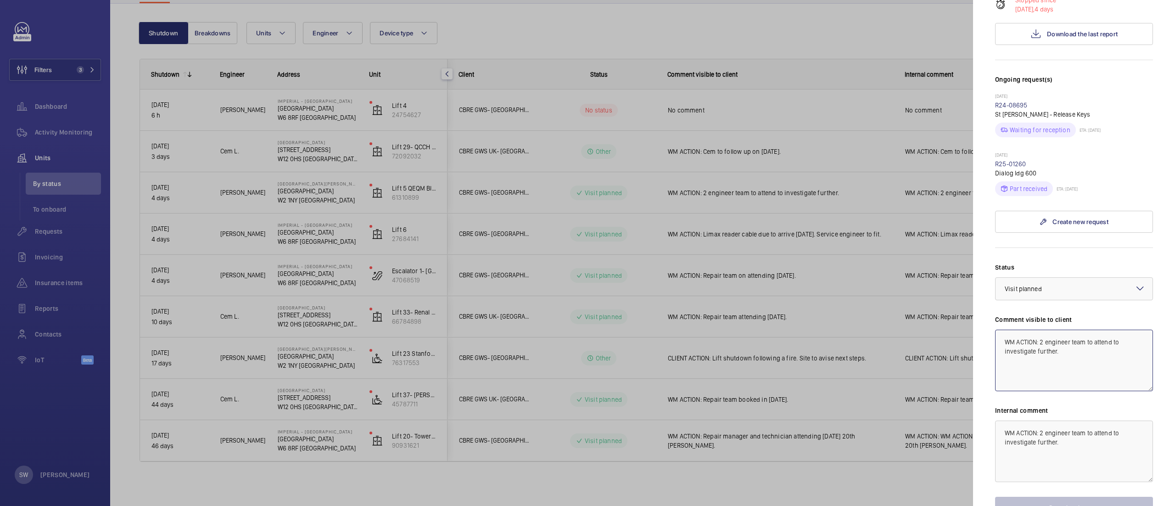
drag, startPoint x: 1040, startPoint y: 296, endPoint x: 1068, endPoint y: 310, distance: 31.6
click at [1068, 330] on textarea "WM ACTION: 2 engineer team to attend to investigate further." at bounding box center [1074, 361] width 158 height 62
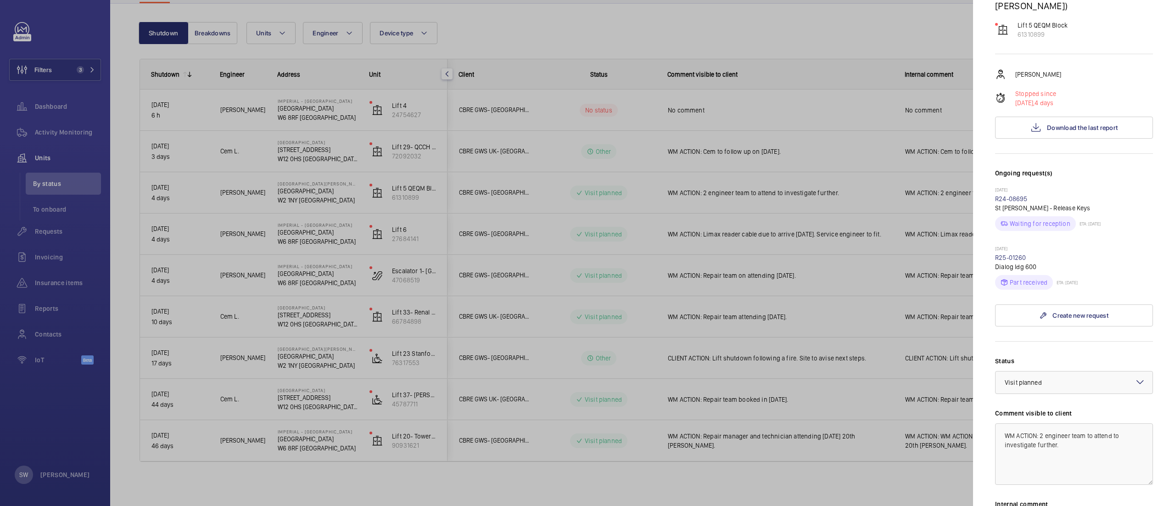
scroll to position [151, 0]
click at [1069, 126] on span "Download the last report" at bounding box center [1082, 129] width 71 height 7
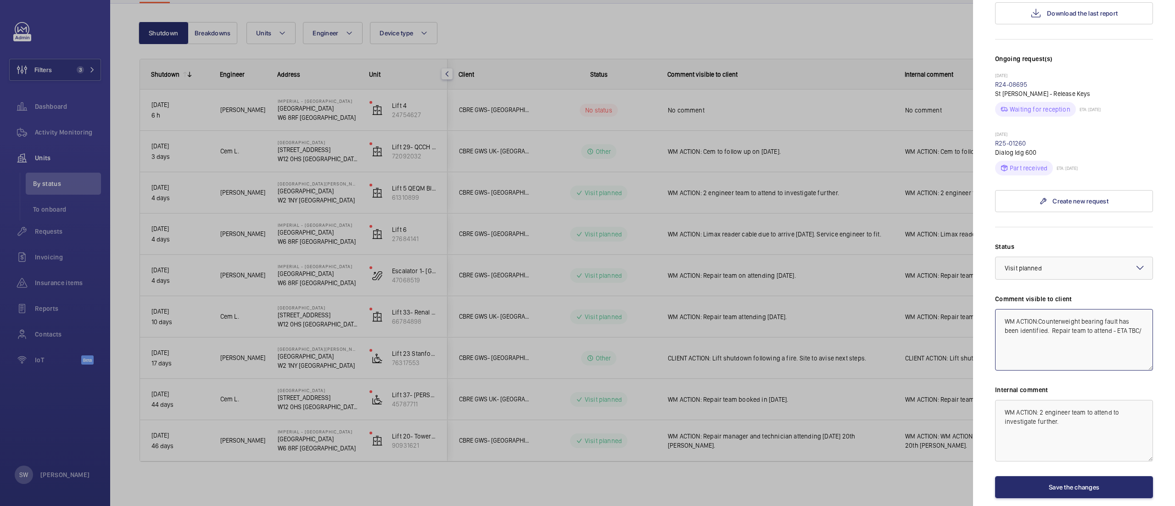
click at [1019, 309] on textarea "WM ACTION:Counterweight bearing fault has been identified. Repair team to atten…" at bounding box center [1074, 340] width 158 height 62
drag, startPoint x: 1016, startPoint y: 290, endPoint x: 975, endPoint y: 263, distance: 49.6
click at [975, 262] on mat-sidenav "Stopped unit [GEOGRAPHIC_DATA][PERSON_NAME] ([GEOGRAPHIC_DATA][PERSON_NAME]) Li…" at bounding box center [1074, 253] width 202 height 506
type textarea "WM ACTION:Counterweight bearing fault has been identified. Repair team to atten…"
drag, startPoint x: 1064, startPoint y: 383, endPoint x: 963, endPoint y: 371, distance: 101.7
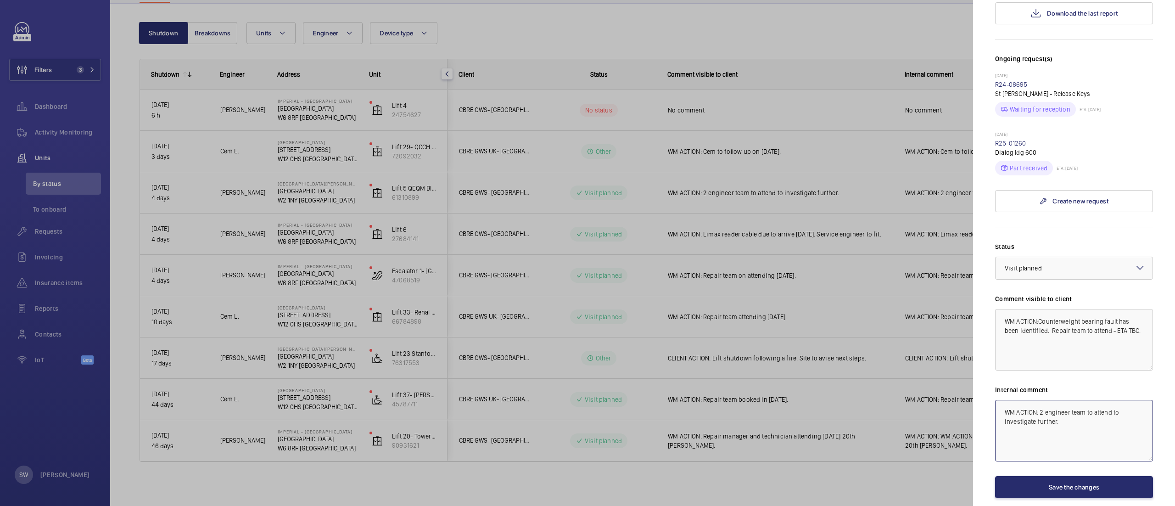
click at [961, 371] on mat-sidenav-container "Filters 3 Dashboard Activity Monitoring Units By status To onboard Requests Inv…" at bounding box center [587, 253] width 1175 height 506
paste textarea "Counterweight bearing fault has been identified. Repair team to attend - ETA TBC"
click at [1090, 257] on div at bounding box center [1074, 268] width 157 height 22
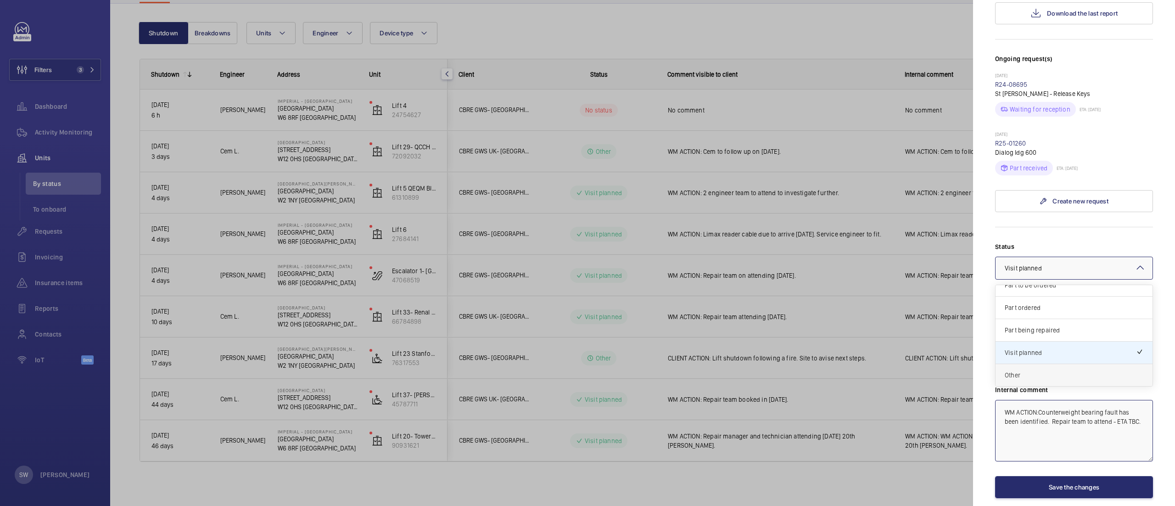
click at [1043, 370] on span "Other" at bounding box center [1074, 374] width 139 height 9
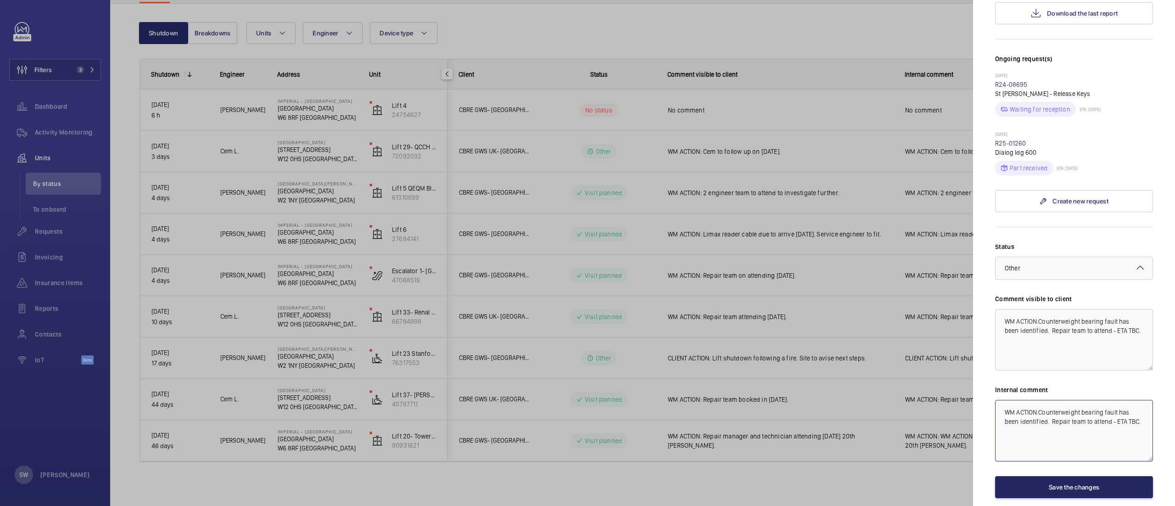
type textarea "WM ACTION:Counterweight bearing fault has been identified. Repair team to atten…"
click at [1056, 476] on button "Save the changes" at bounding box center [1074, 487] width 158 height 22
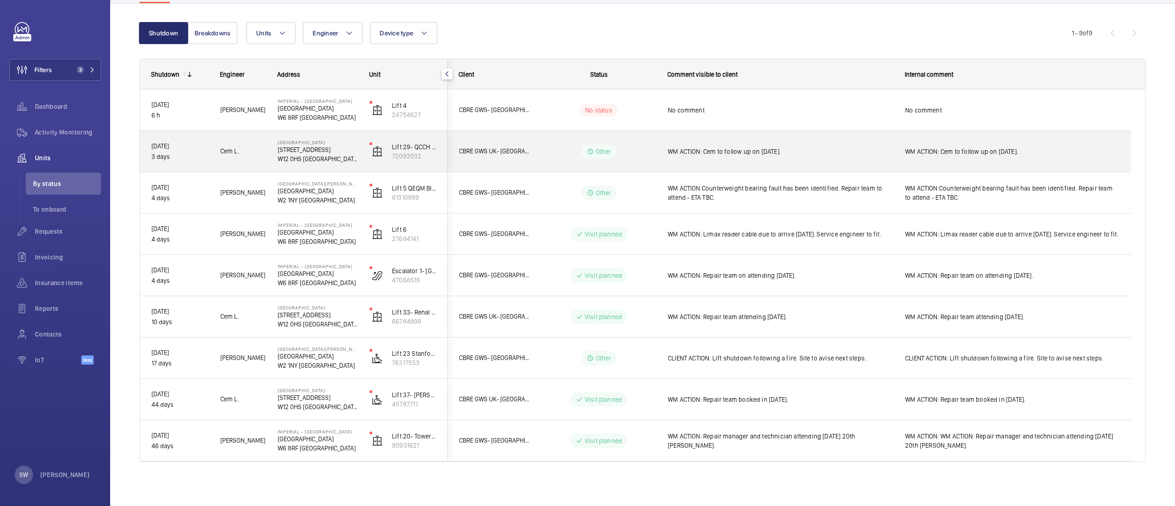
click at [726, 155] on span "WM ACTION: Cem to follow up on [DATE]." at bounding box center [780, 151] width 225 height 9
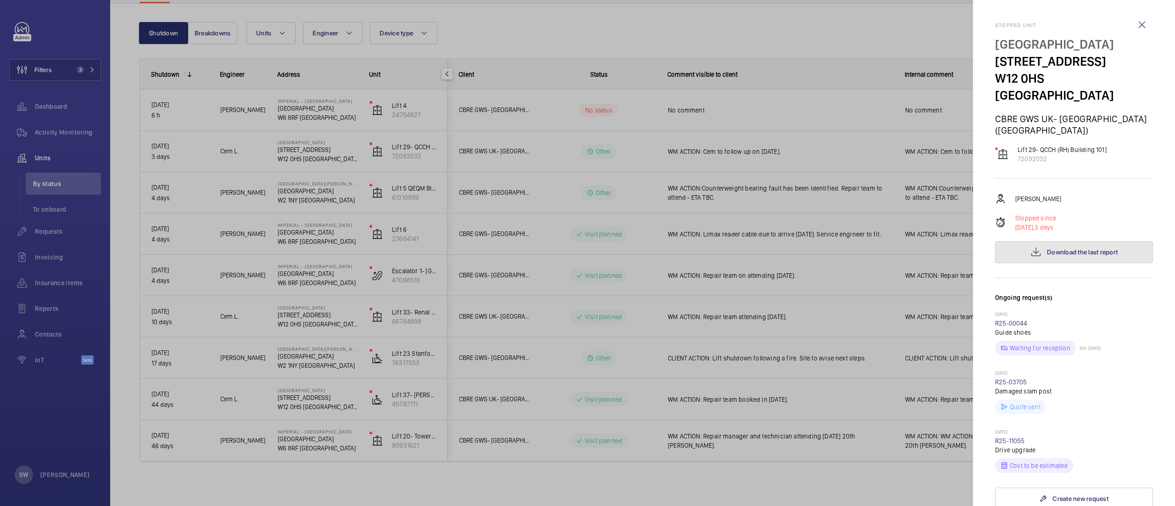
click at [1084, 248] on span "Download the last report" at bounding box center [1082, 251] width 71 height 7
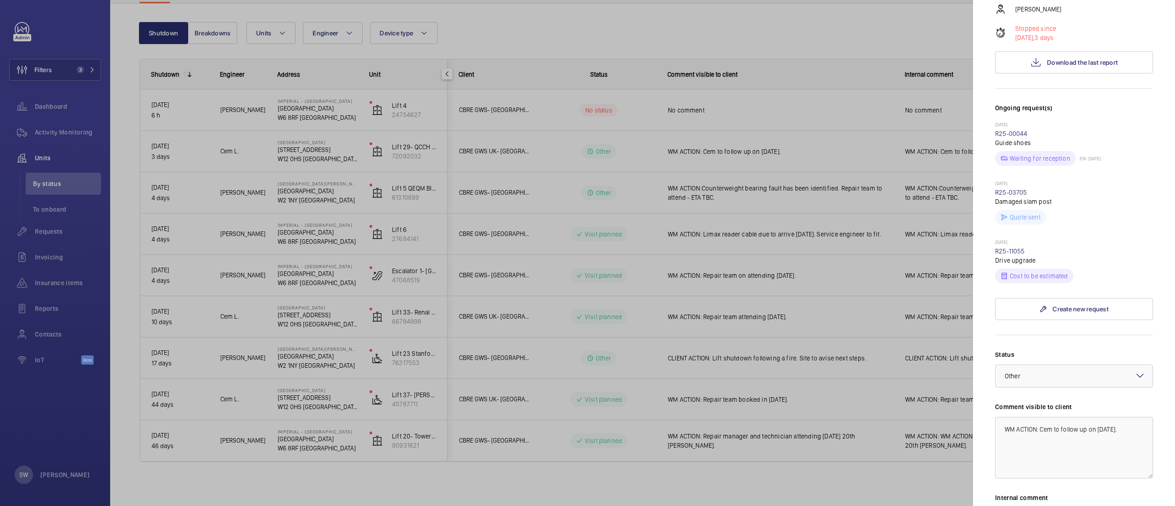
scroll to position [193, 0]
drag, startPoint x: 1038, startPoint y: 410, endPoint x: 1096, endPoint y: 445, distance: 67.5
click at [1096, 445] on textarea "WM ACTION: Cem to follow up on [DATE]." at bounding box center [1074, 444] width 158 height 62
drag, startPoint x: 1133, startPoint y: 422, endPoint x: 954, endPoint y: 383, distance: 183.8
click at [954, 383] on mat-sidenav-container "Filters 3 Dashboard Activity Monitoring Units By status To onboard Requests Inv…" at bounding box center [587, 253] width 1175 height 506
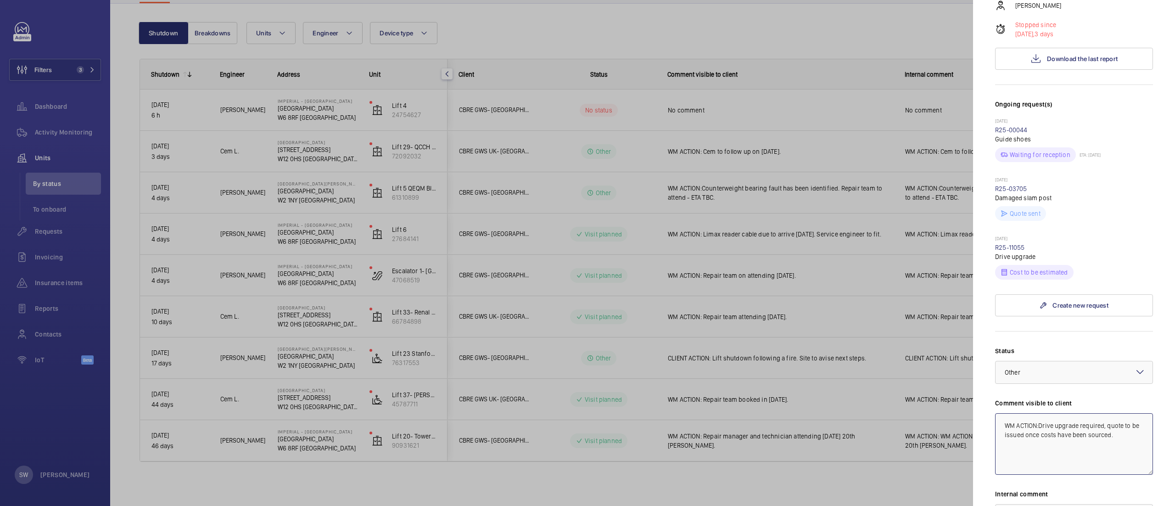
type textarea "WM ACTION:Drive upgrade required, quote to be issued once costs have been sourc…"
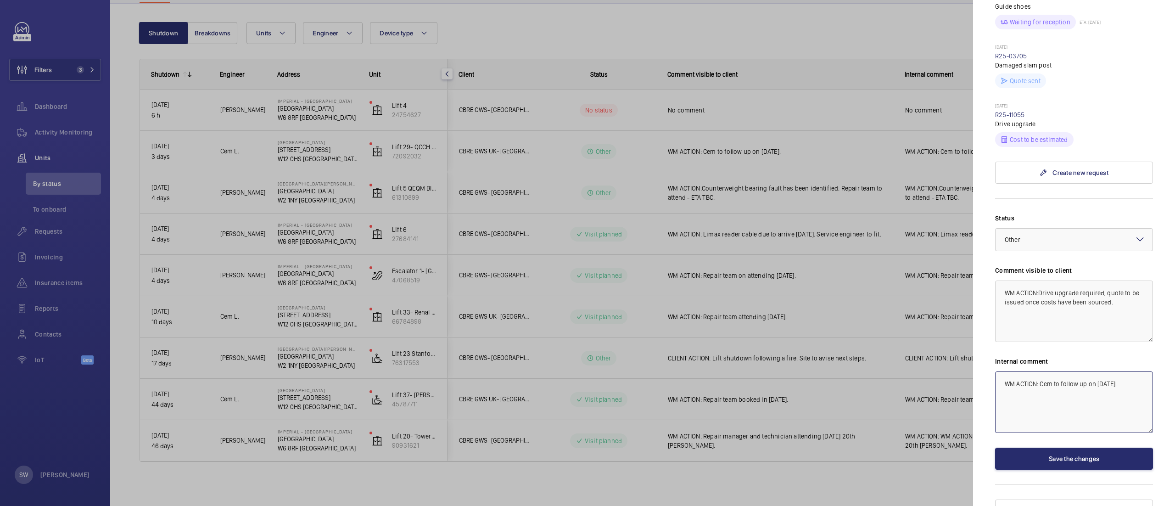
drag, startPoint x: 1053, startPoint y: 382, endPoint x: 974, endPoint y: 349, distance: 86.0
click at [974, 349] on mat-sidenav "Stopped unit [GEOGRAPHIC_DATA] [STREET_ADDRESS][GEOGRAPHIC_DATA] GWS UK- [GEOGR…" at bounding box center [1074, 253] width 202 height 506
paste textarea "Drive upgrade required, quote to be issued once costs have been sourced"
click at [1093, 229] on div at bounding box center [1074, 240] width 157 height 22
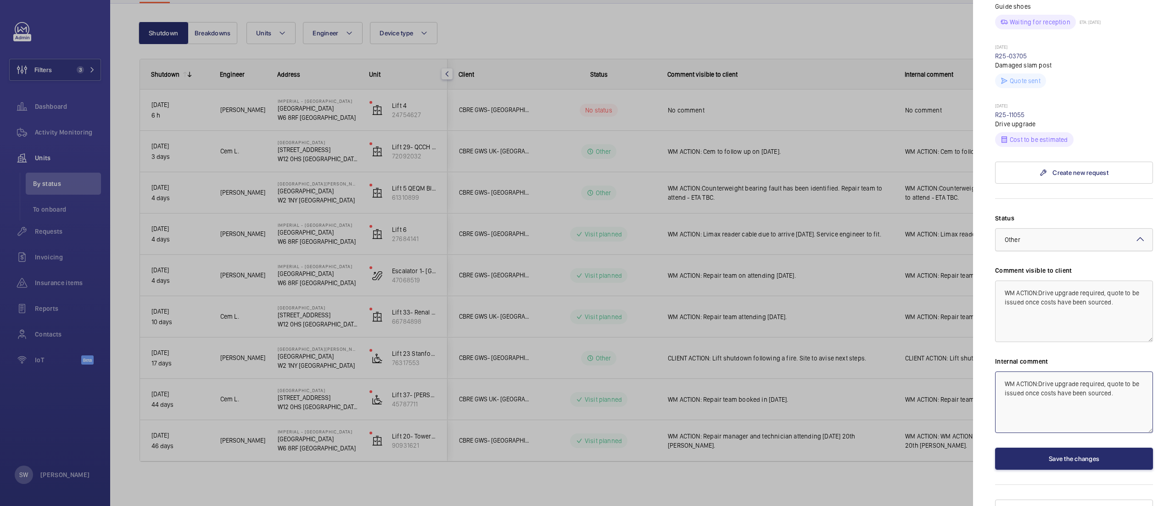
click at [1093, 229] on div at bounding box center [1074, 240] width 157 height 22
type textarea "WM ACTION:Drive upgrade required, quote to be issued once costs have been sourc…"
click at [1064, 448] on button "Save the changes" at bounding box center [1074, 459] width 158 height 22
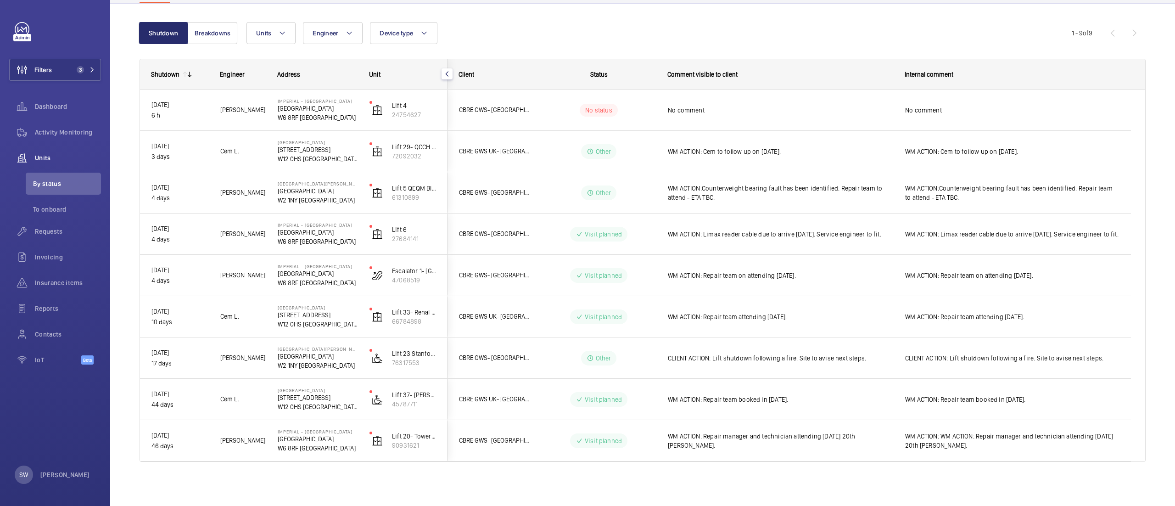
scroll to position [0, 0]
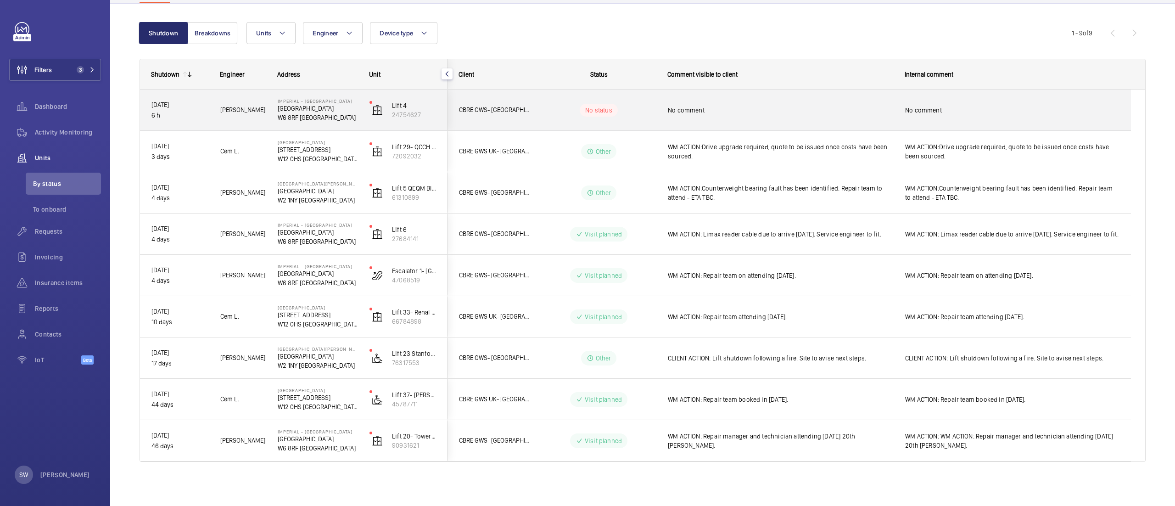
click at [743, 112] on span "No comment" at bounding box center [780, 110] width 225 height 9
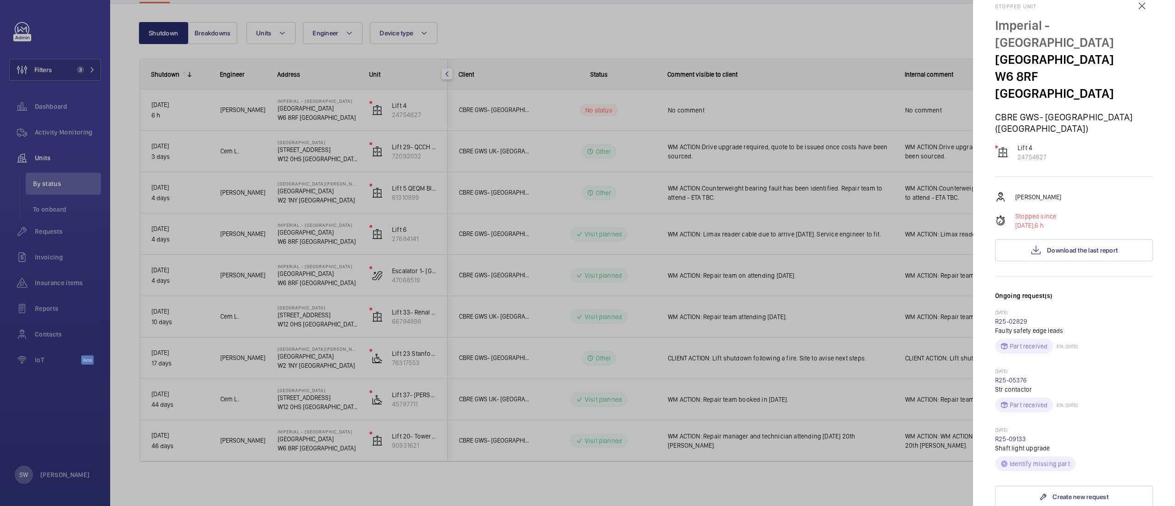
scroll to position [38, 0]
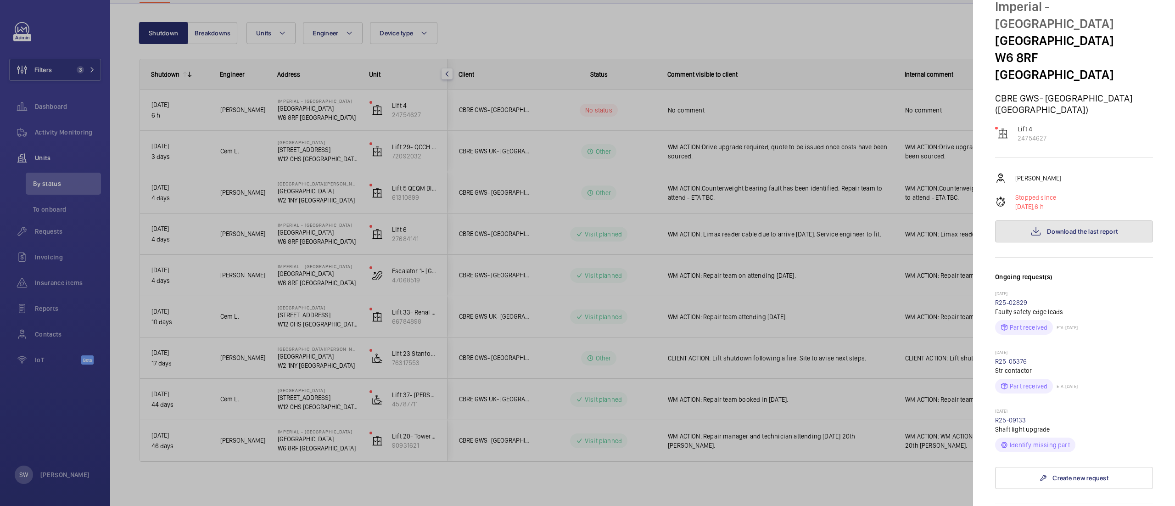
click at [1077, 228] on span "Download the last report" at bounding box center [1082, 231] width 71 height 7
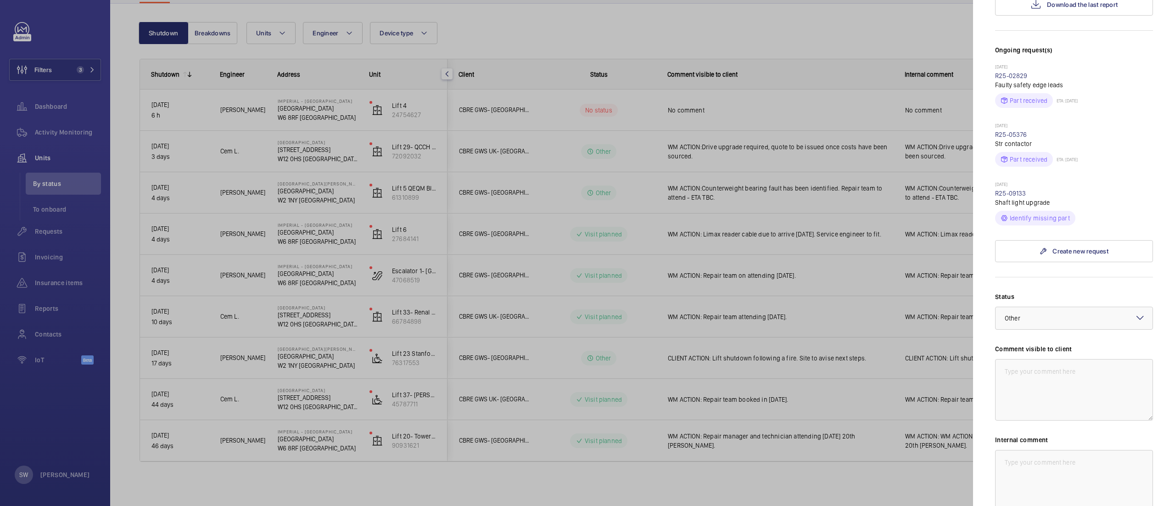
scroll to position [267, 0]
click at [1062, 363] on textarea at bounding box center [1074, 387] width 158 height 62
drag, startPoint x: 1114, startPoint y: 365, endPoint x: 988, endPoint y: 319, distance: 134.9
click at [988, 319] on mat-sidenav "Stopped unit Imperial - [GEOGRAPHIC_DATA] [GEOGRAPHIC_DATA] [GEOGRAPHIC_DATA] G…" at bounding box center [1074, 253] width 202 height 506
type textarea "WM ACTION: Replacement door belt required as existinghas snaped. ETA TBC."
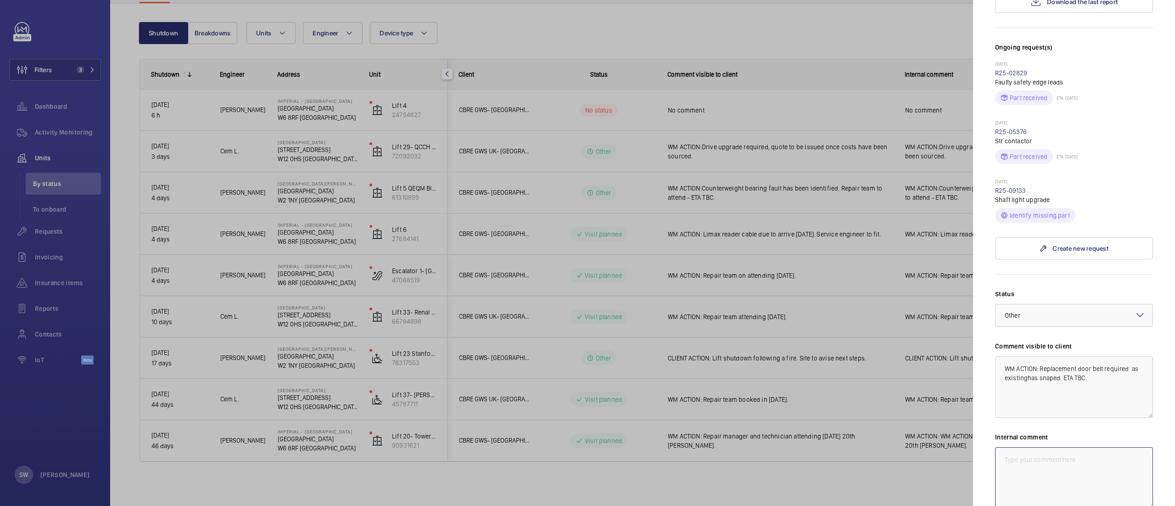
click at [1054, 470] on textarea at bounding box center [1074, 478] width 158 height 62
paste textarea "WM ACTION: Replacement door belt required as existinghas snaped. ETA TBC."
type textarea "WM ACTION: Replacement door belt required as existinghas snaped. ETA TBC."
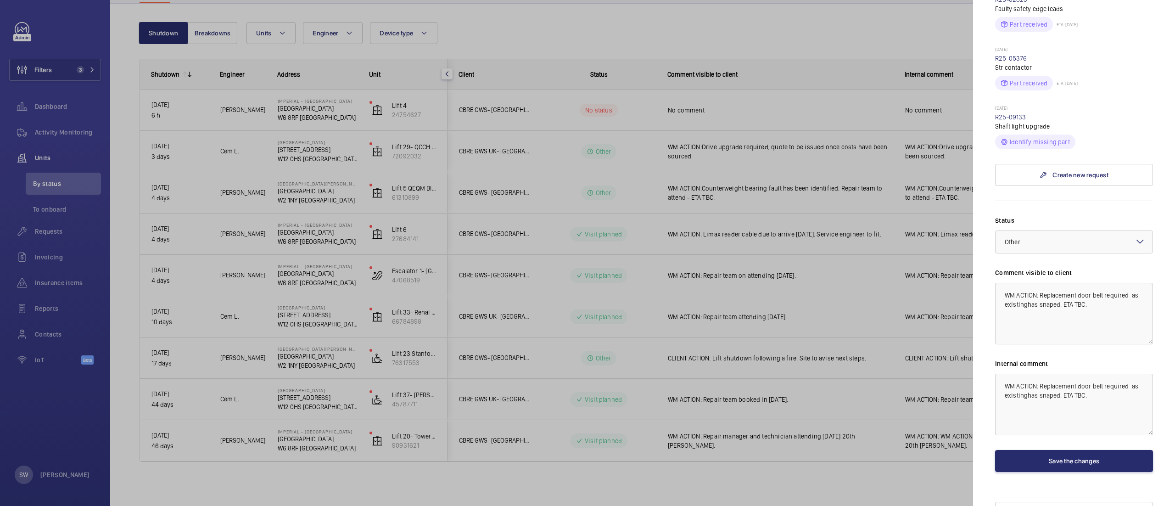
scroll to position [343, 0]
click at [1056, 447] on button "Save the changes" at bounding box center [1074, 458] width 158 height 22
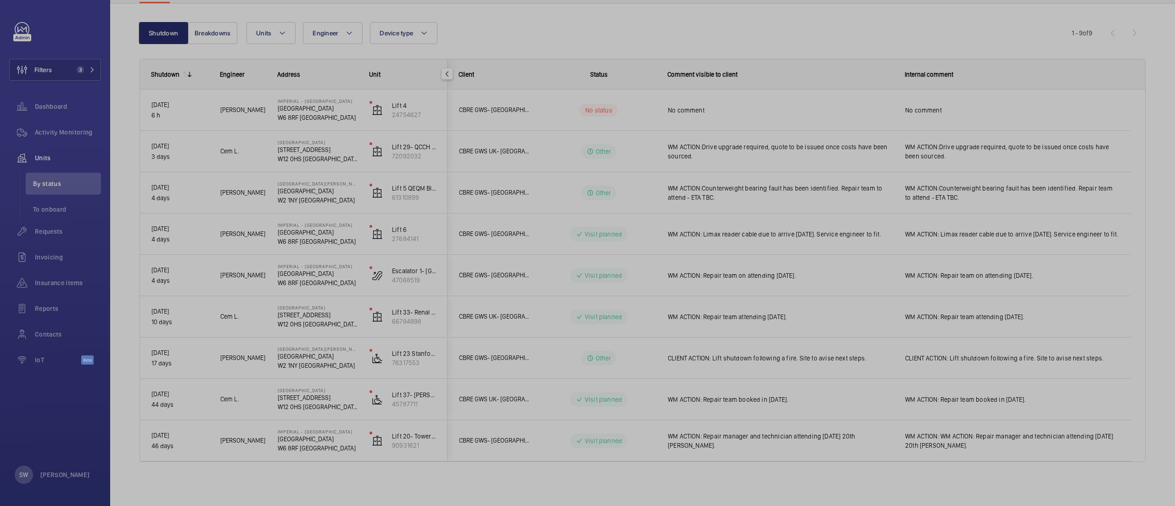
scroll to position [0, 0]
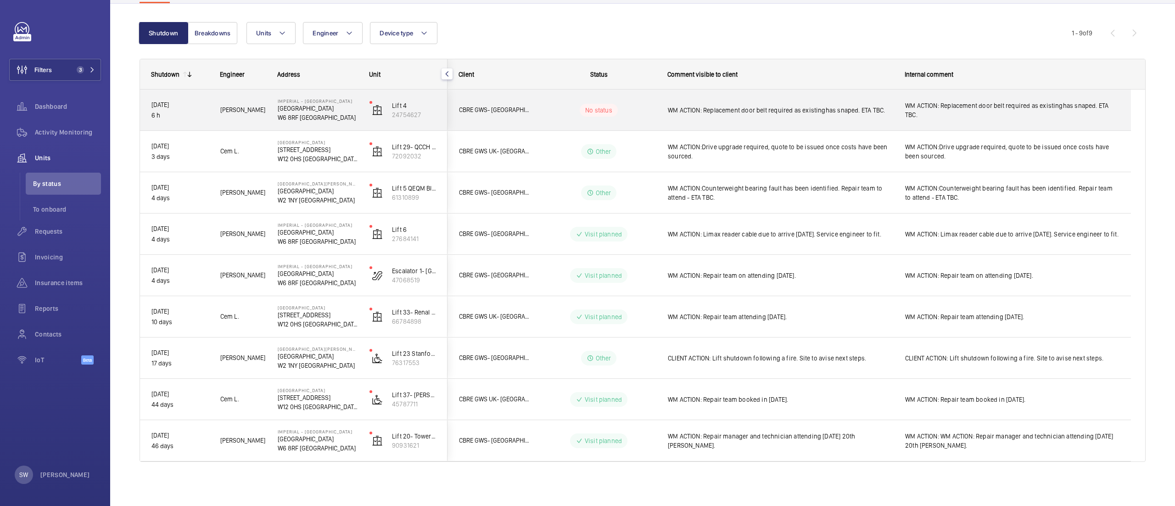
click at [765, 106] on span "WM ACTION: Replacement door belt required as existinghas snaped. ETA TBC." at bounding box center [780, 110] width 225 height 9
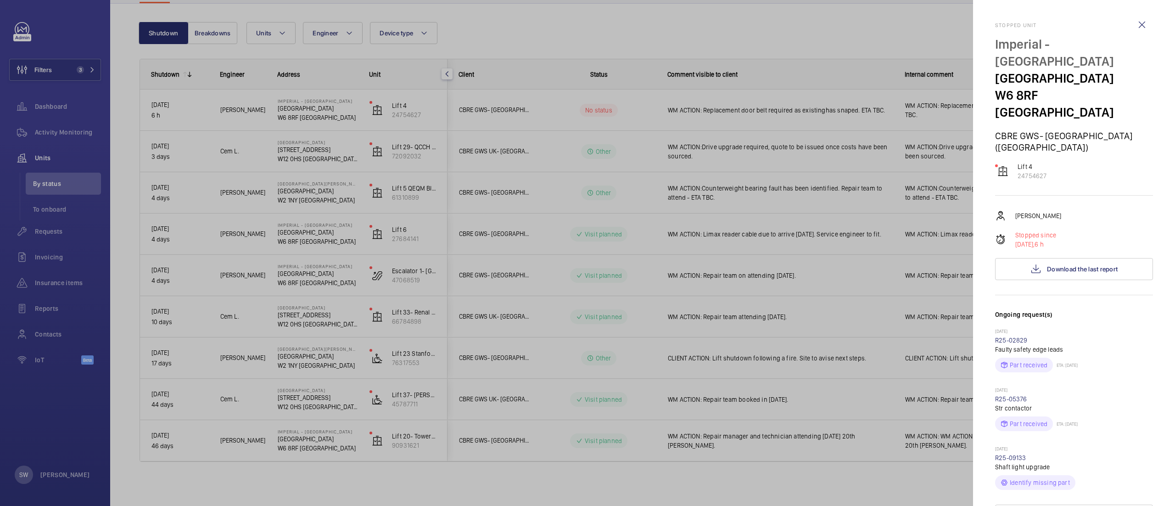
scroll to position [343, 0]
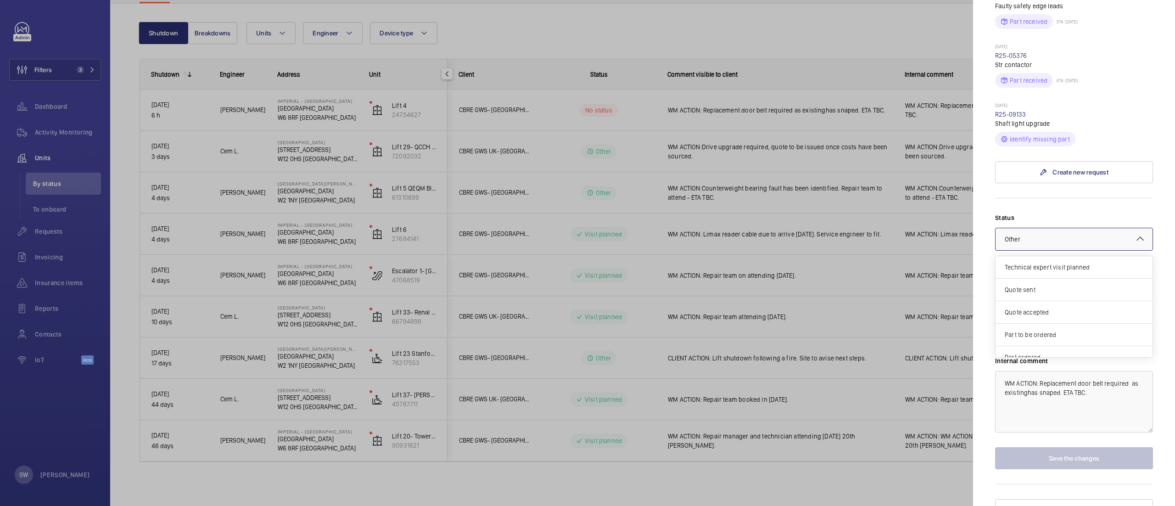
click at [1052, 228] on div at bounding box center [1074, 239] width 157 height 22
click at [1038, 315] on div "Visit planned" at bounding box center [1074, 324] width 157 height 22
click at [1041, 235] on div "× Visit planned" at bounding box center [1035, 239] width 60 height 9
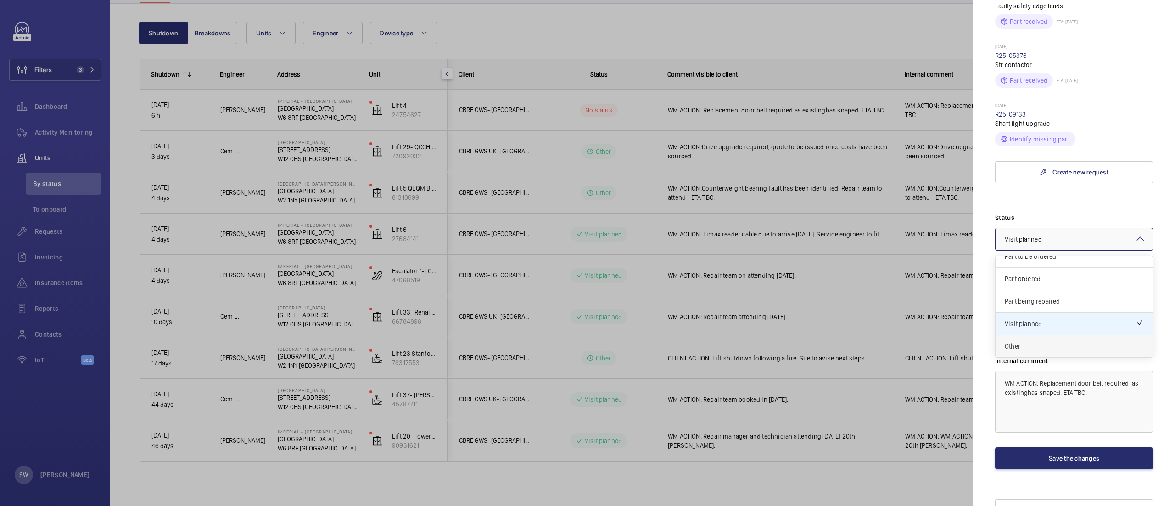
click at [1037, 335] on div "Other" at bounding box center [1074, 346] width 157 height 22
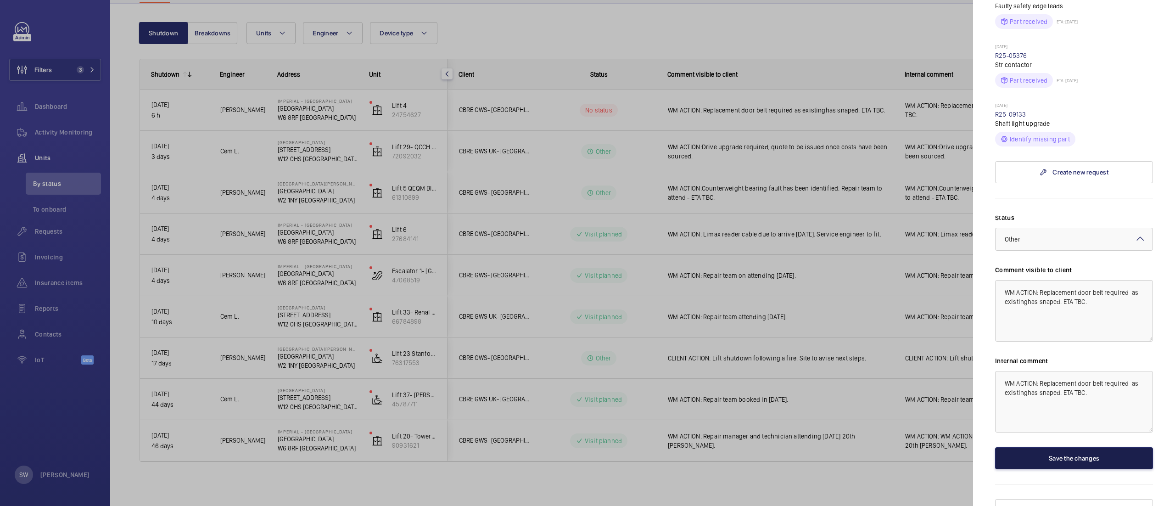
click at [1074, 451] on button "Save the changes" at bounding box center [1074, 458] width 158 height 22
